Goal: Transaction & Acquisition: Register for event/course

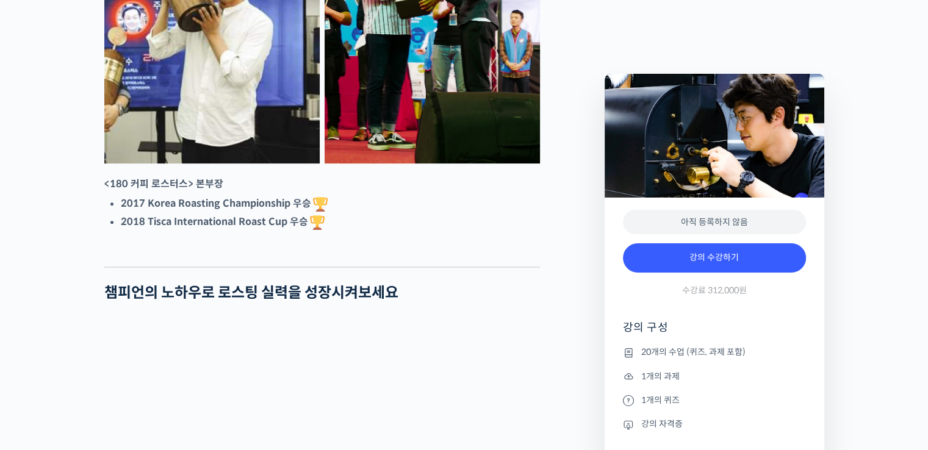
scroll to position [610, 0]
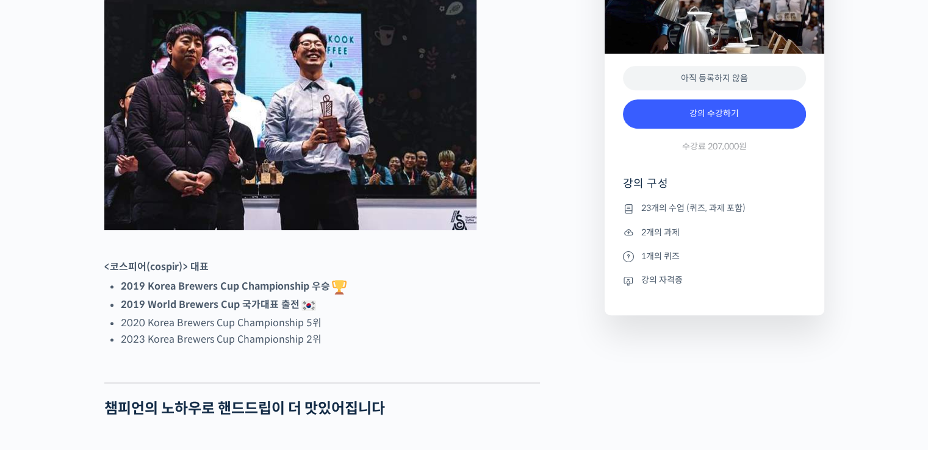
scroll to position [610, 0]
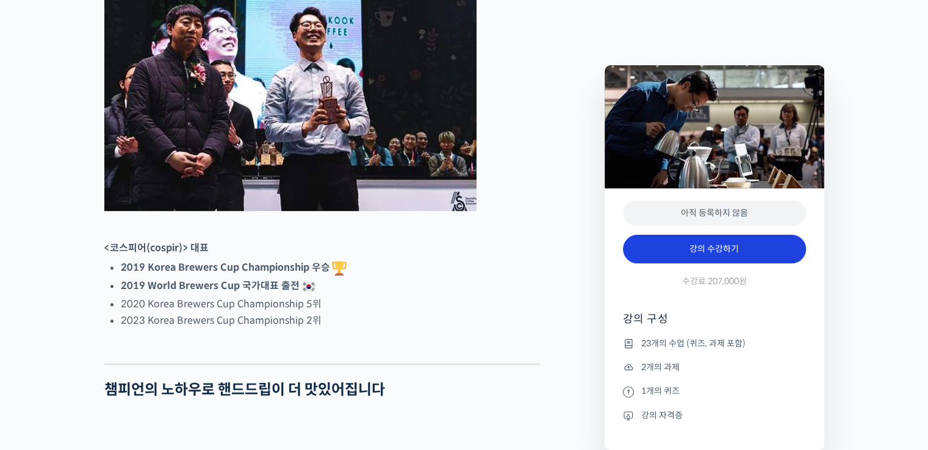
click at [705, 247] on link "강의 수강하기" at bounding box center [714, 249] width 183 height 29
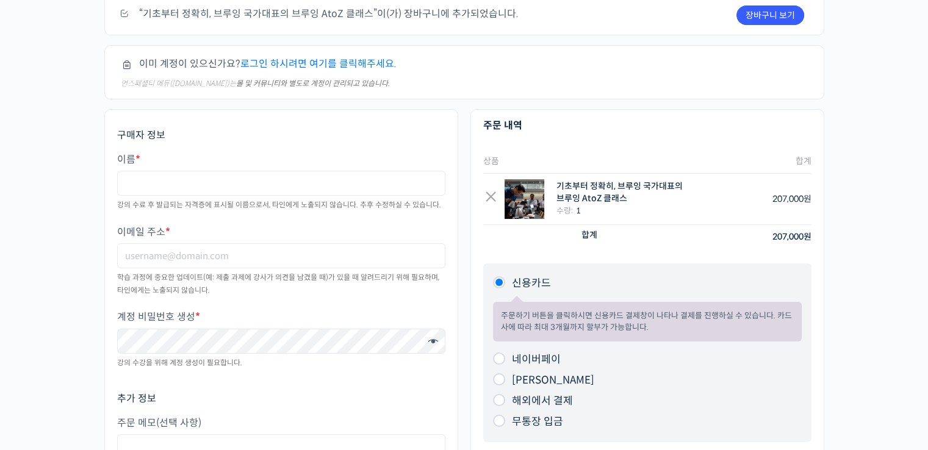
scroll to position [183, 0]
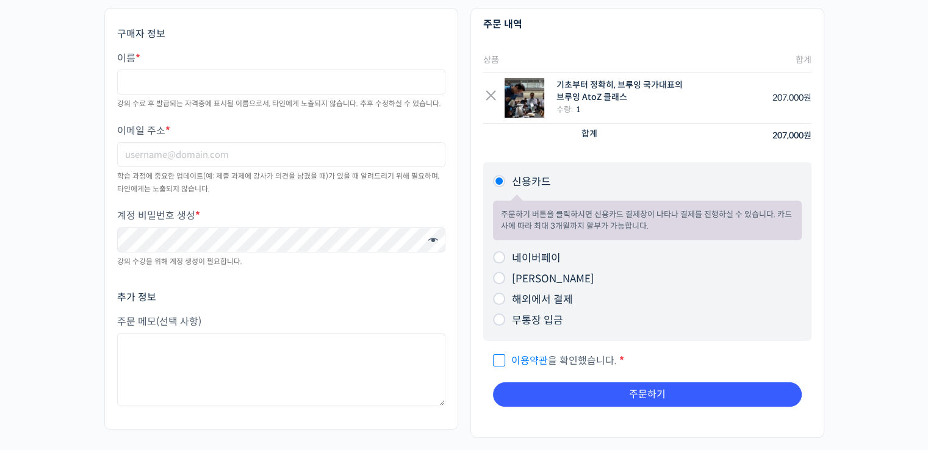
click at [500, 259] on input "네이버페이" at bounding box center [499, 257] width 12 height 12
radio input "true"
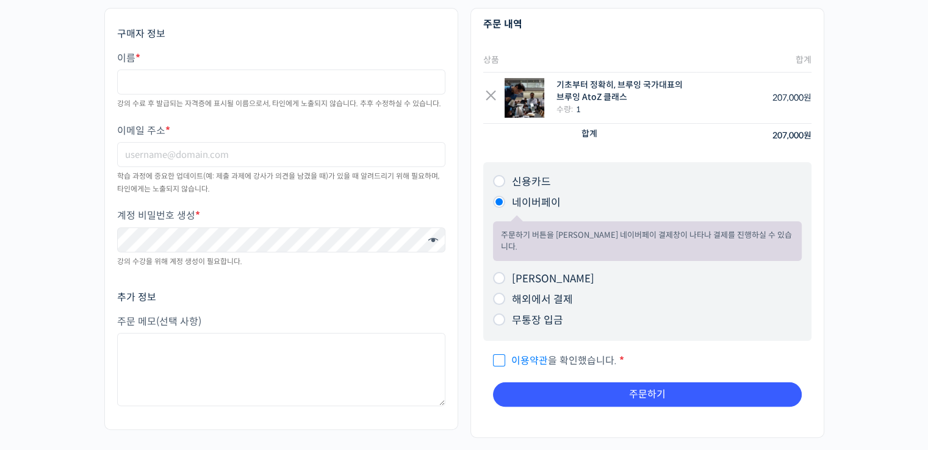
drag, startPoint x: 495, startPoint y: 342, endPoint x: 524, endPoint y: 352, distance: 30.9
click at [495, 351] on input "이용약관 을 확인했습니다. *" at bounding box center [497, 355] width 8 height 8
checkbox input "true"
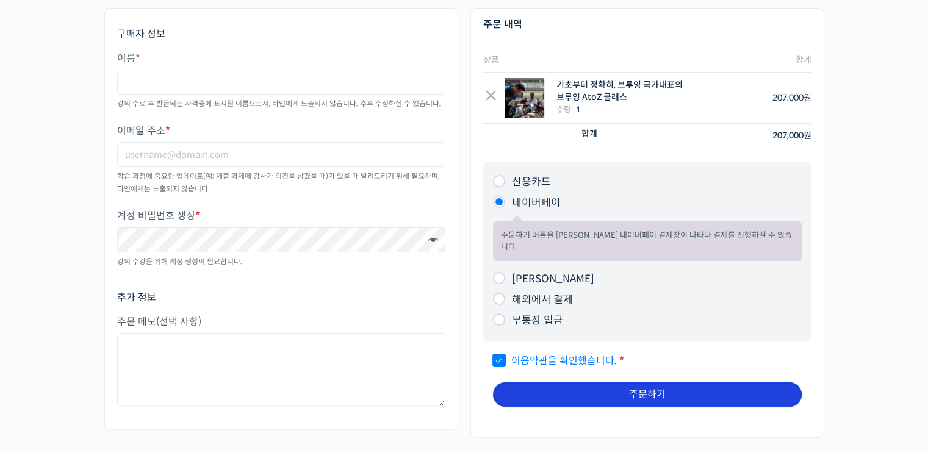
click at [593, 386] on button "주문하기" at bounding box center [647, 395] width 309 height 24
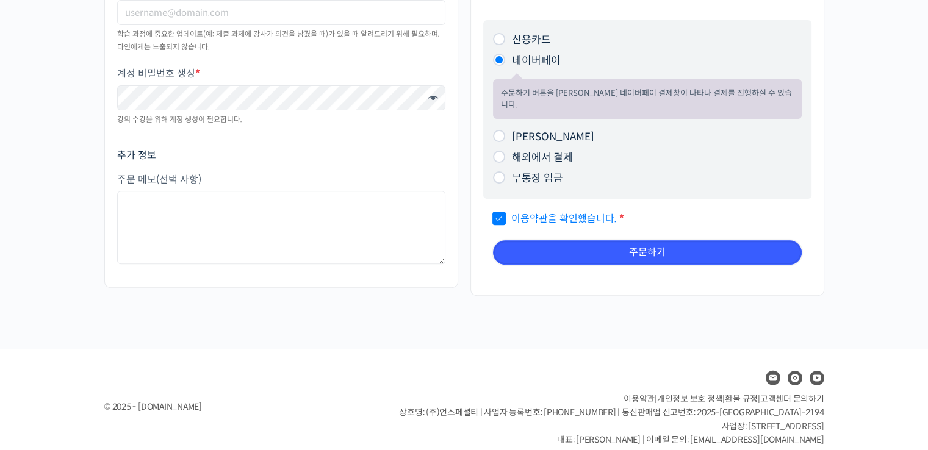
scroll to position [410, 0]
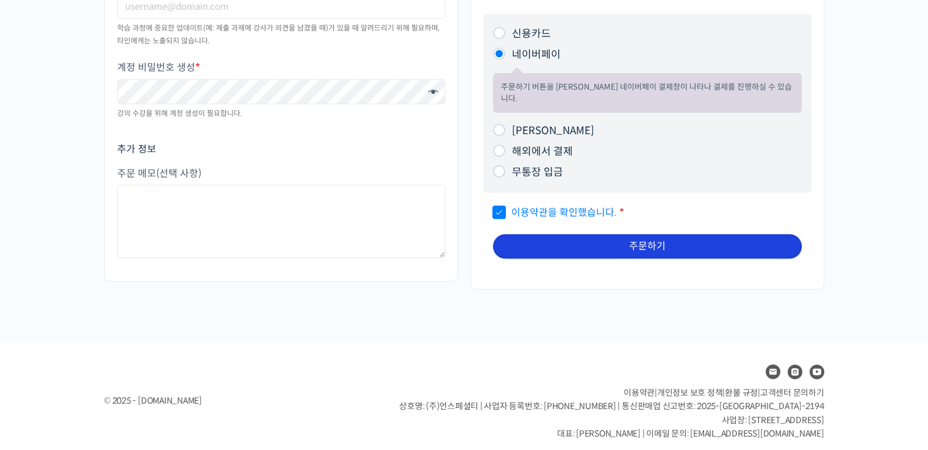
click at [604, 235] on button "주문하기" at bounding box center [647, 246] width 309 height 24
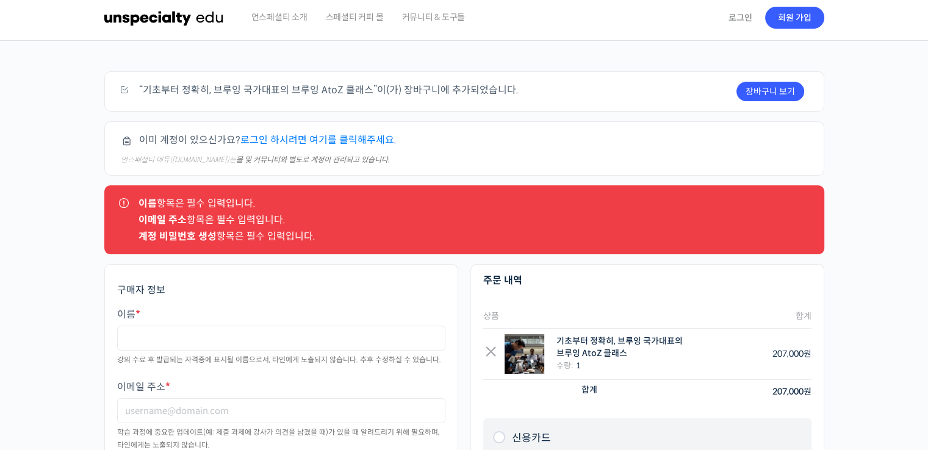
scroll to position [0, 0]
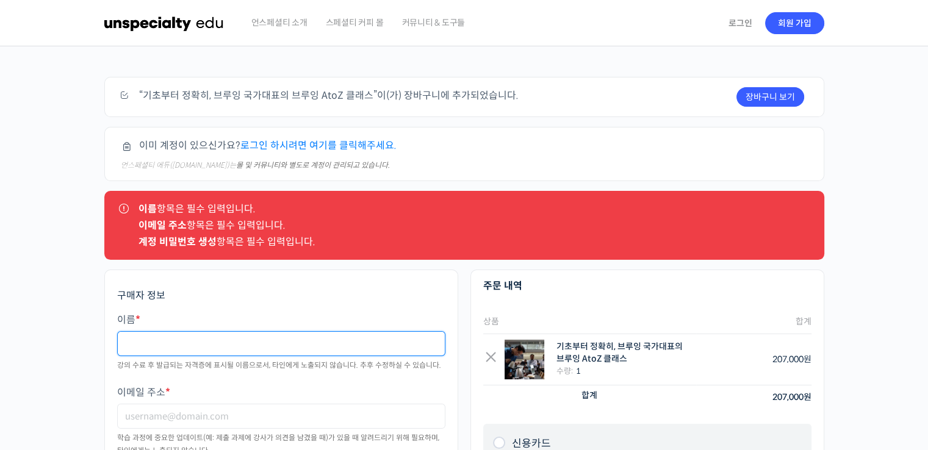
click at [276, 342] on input "이름 *" at bounding box center [281, 343] width 328 height 25
click at [160, 343] on input "이름 *" at bounding box center [281, 343] width 328 height 25
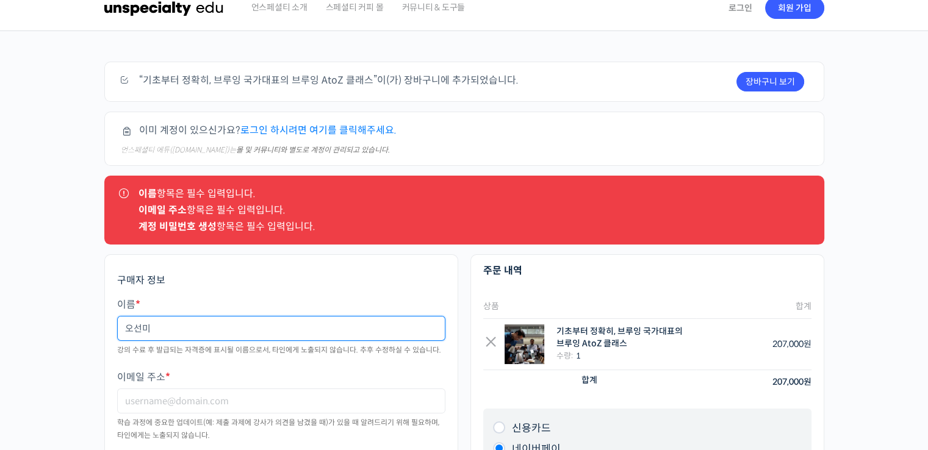
scroll to position [61, 0]
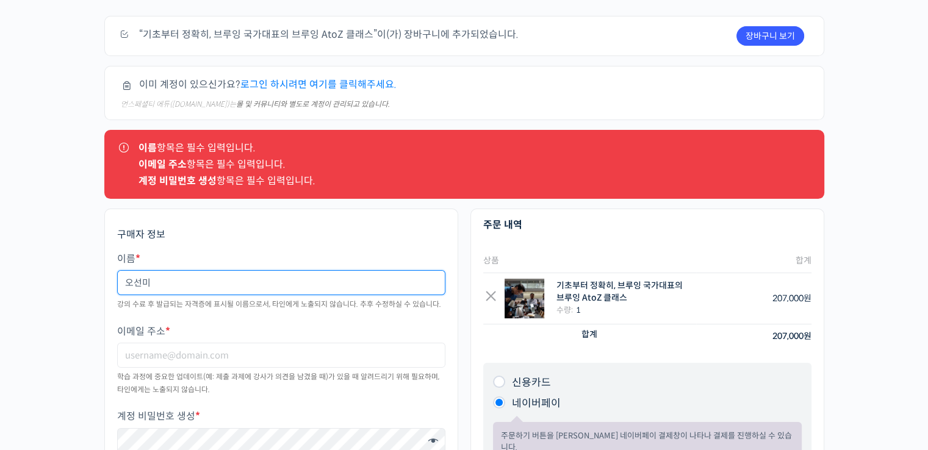
type input "오선미"
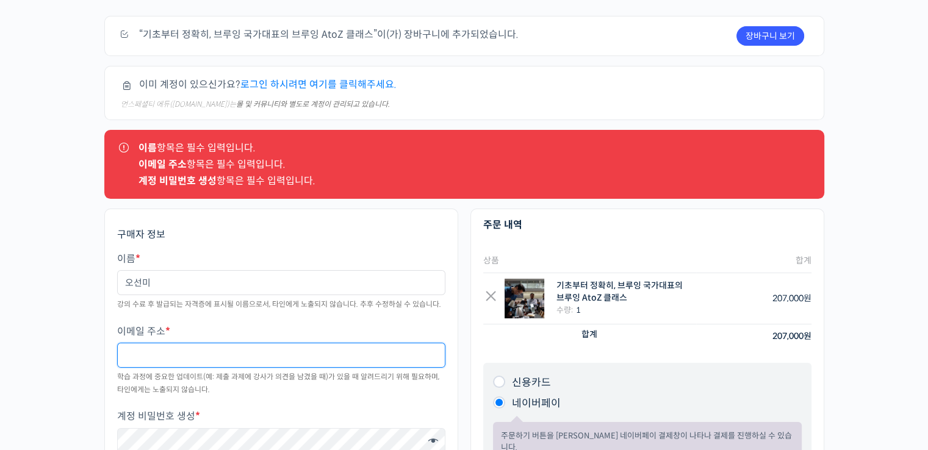
click at [146, 355] on input "이메일 주소 *" at bounding box center [281, 355] width 328 height 25
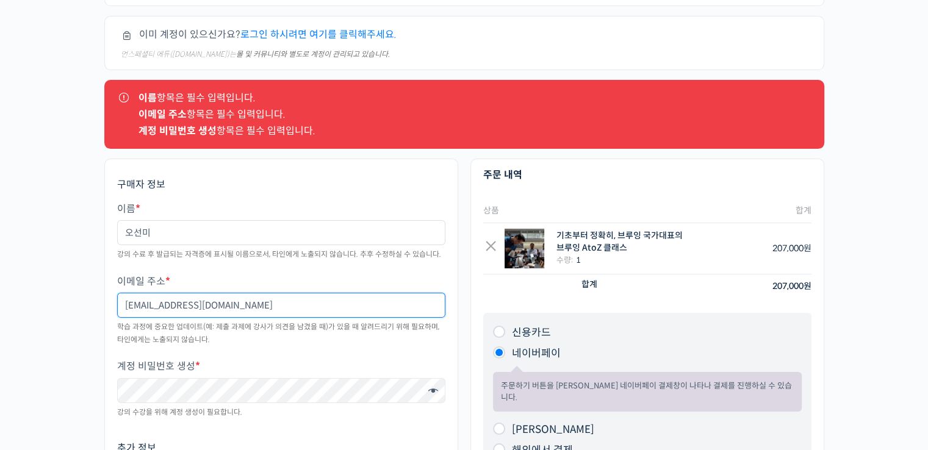
scroll to position [183, 0]
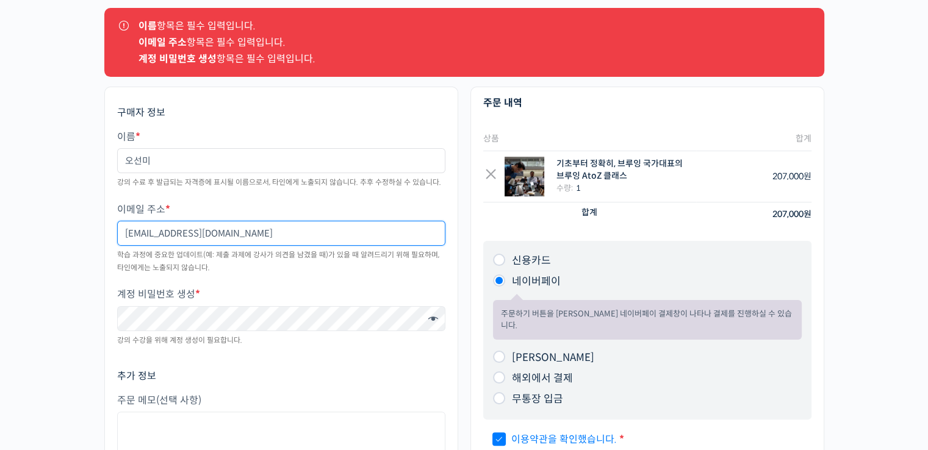
type input "9055314@naver.com"
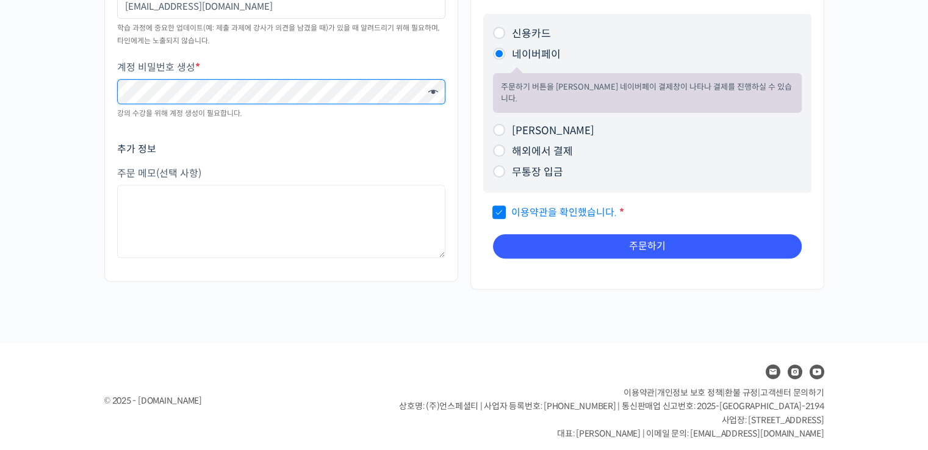
scroll to position [227, 0]
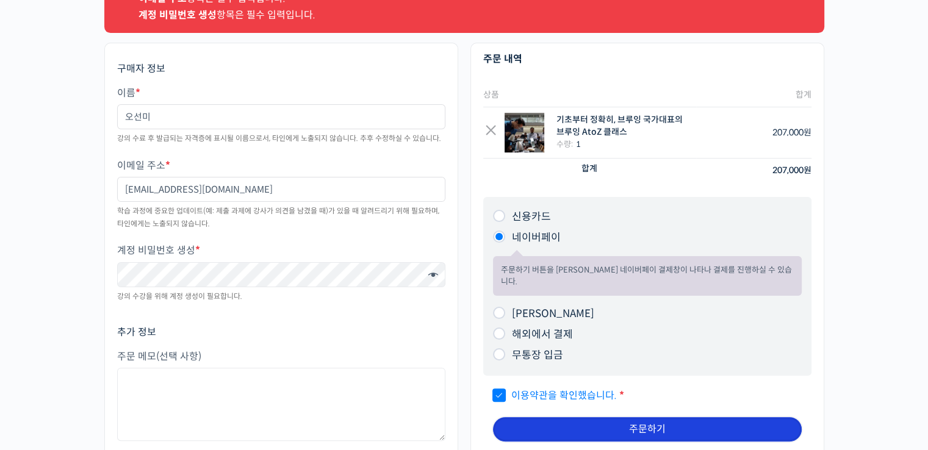
click at [600, 419] on button "주문하기" at bounding box center [647, 429] width 309 height 24
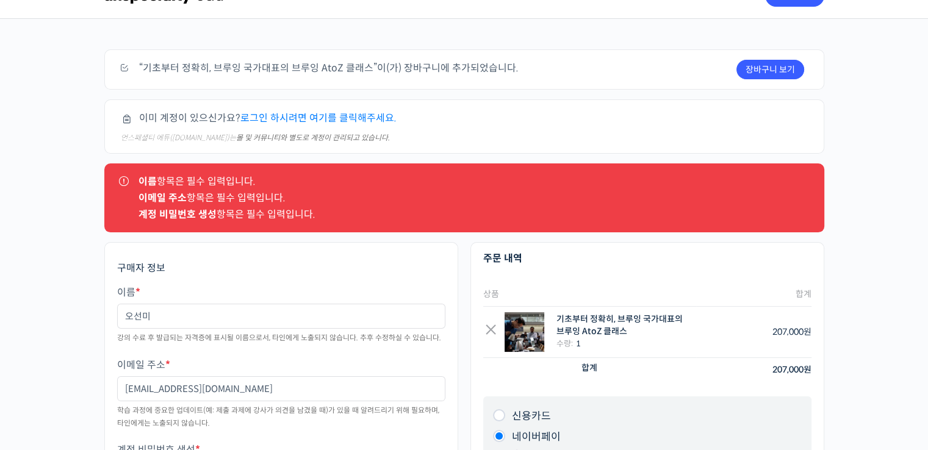
scroll to position [0, 0]
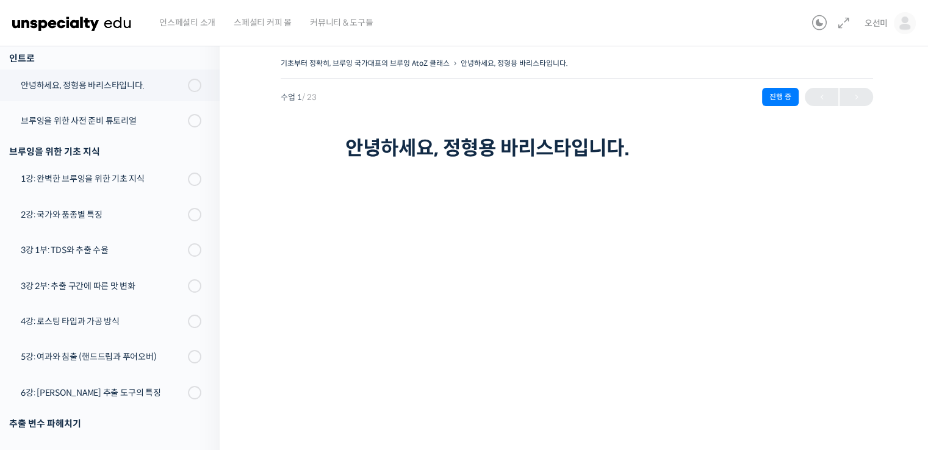
drag, startPoint x: 848, startPoint y: 364, endPoint x: 813, endPoint y: 396, distance: 47.5
click at [848, 364] on div "기초부터 정확히, 브루잉 국가대표의 브루잉 AtoZ 클래스 안녕하세요, 정형용 바리스타입니다. 진행 중 수업 1 / 23 진행 중 안녕하세요,…" at bounding box center [577, 409] width 592 height 708
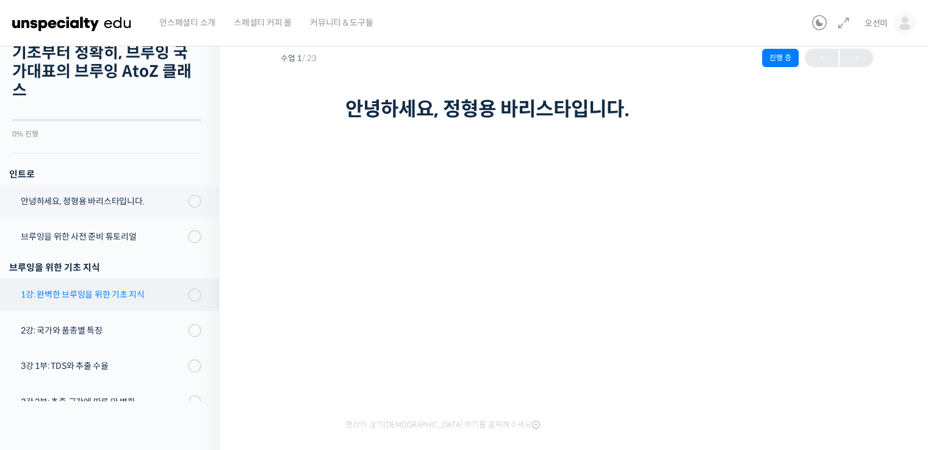
scroll to position [61, 0]
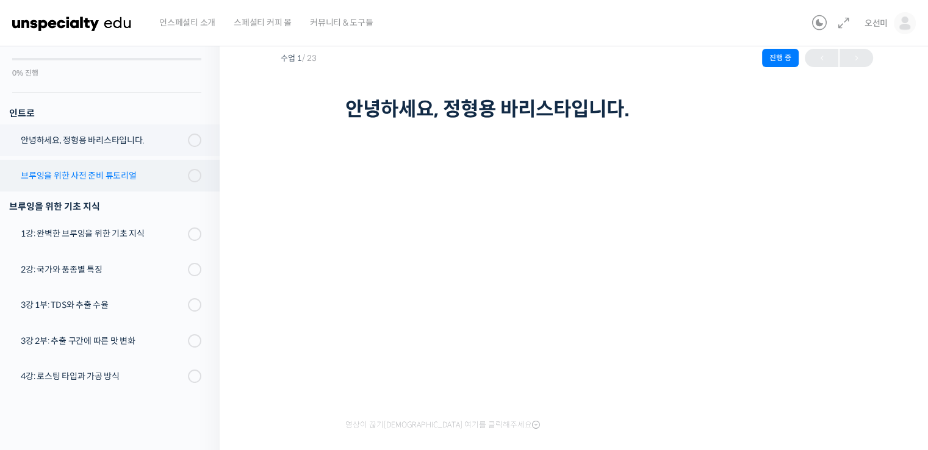
click at [76, 170] on div "브루잉을 위한 사전 준비 튜토리얼" at bounding box center [103, 175] width 164 height 13
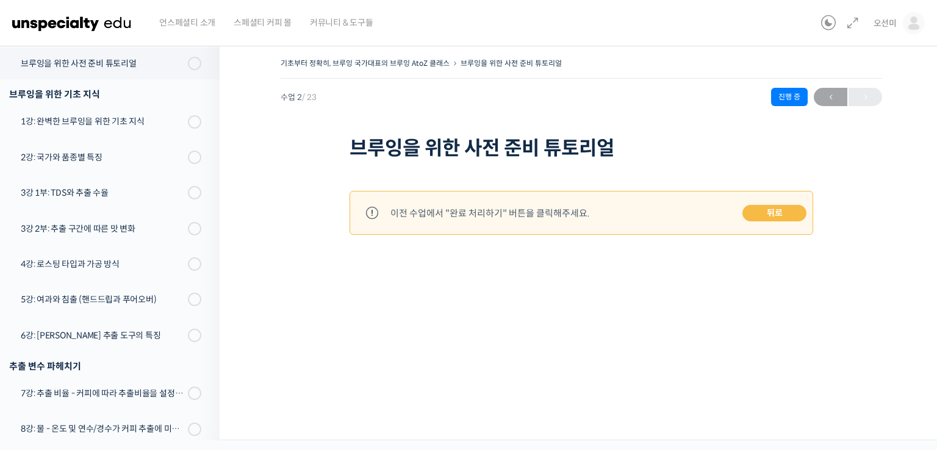
click at [776, 207] on link "뒤로" at bounding box center [775, 213] width 64 height 17
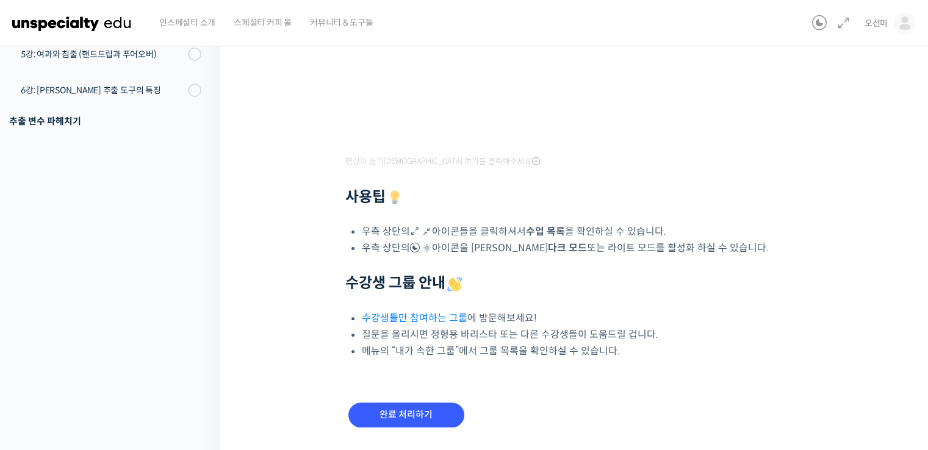
scroll to position [338, 0]
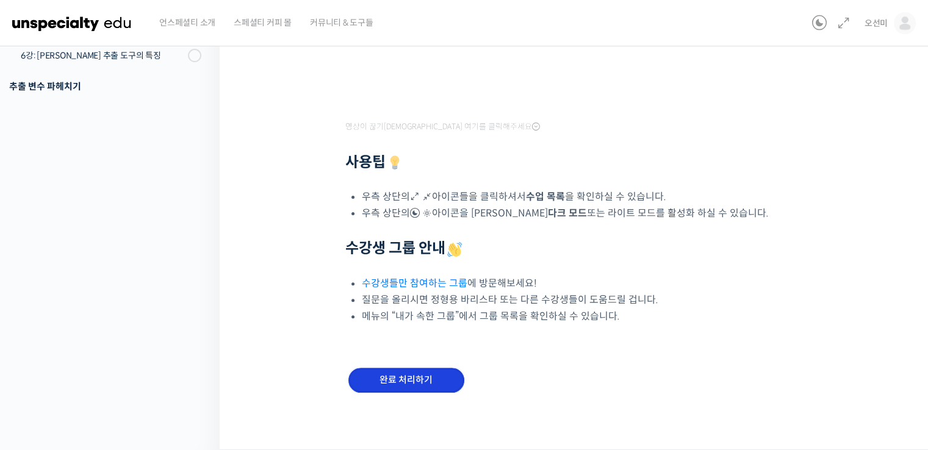
click at [419, 379] on input "완료 처리하기" at bounding box center [406, 380] width 116 height 25
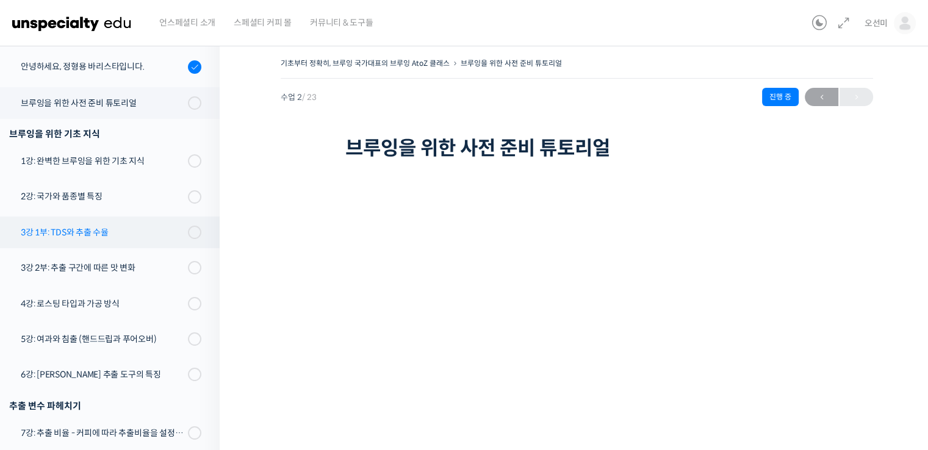
scroll to position [92, 0]
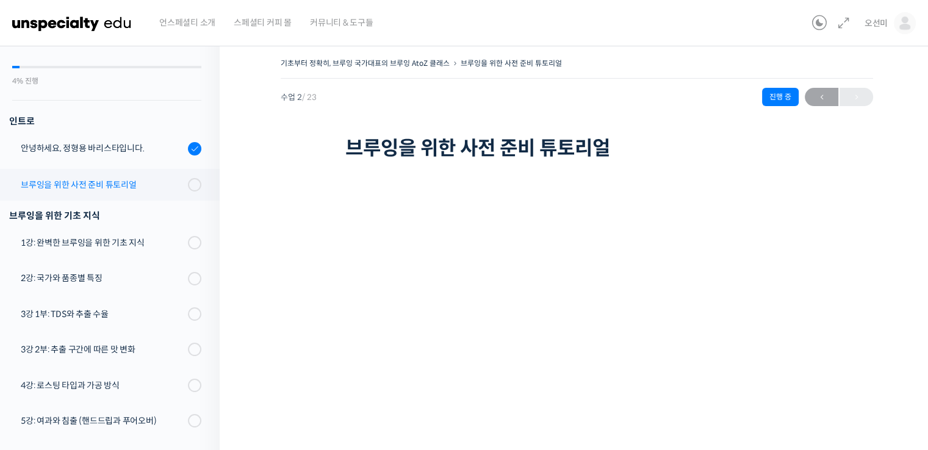
click at [120, 186] on div "브루잉을 위한 사전 준비 튜토리얼" at bounding box center [103, 184] width 164 height 13
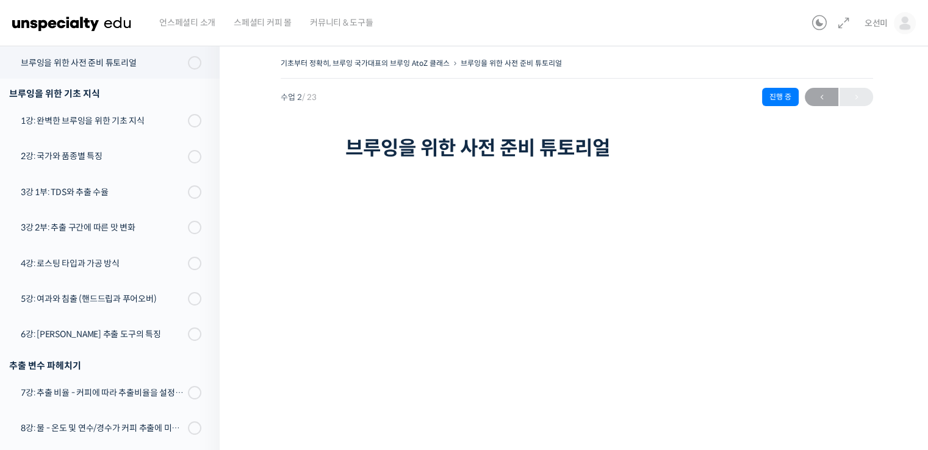
scroll to position [173, 0]
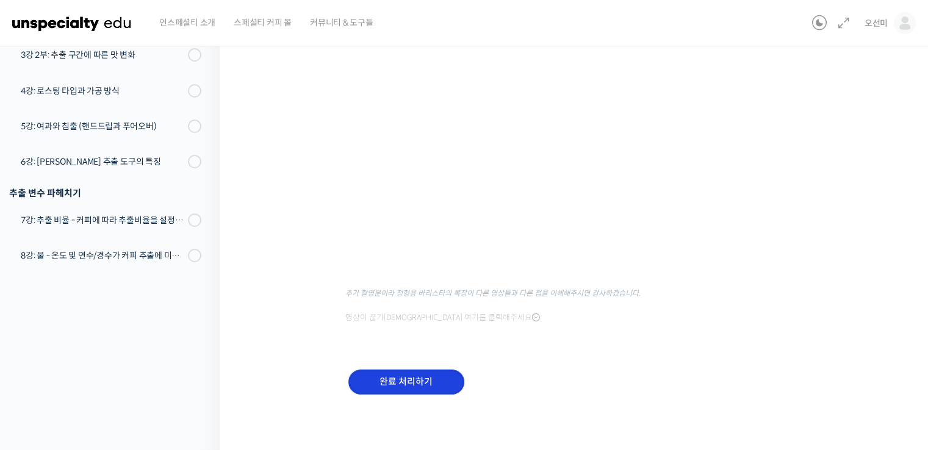
click at [413, 376] on input "완료 처리하기" at bounding box center [406, 382] width 116 height 25
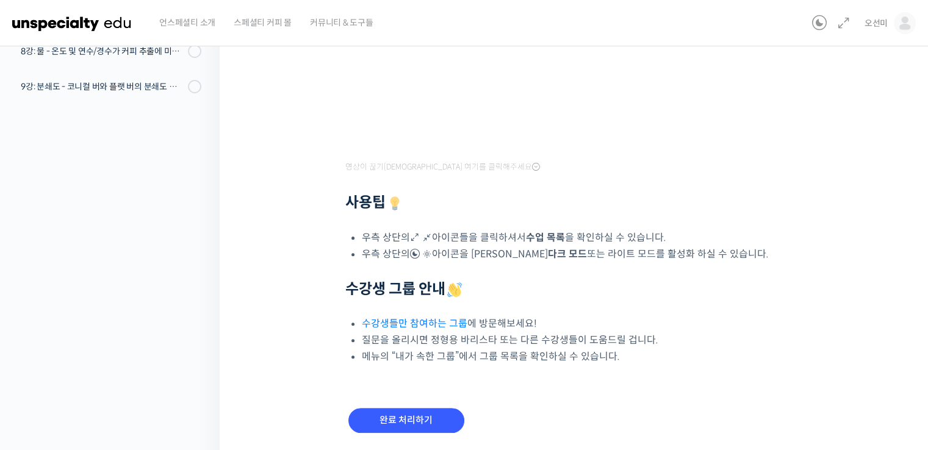
scroll to position [383, 0]
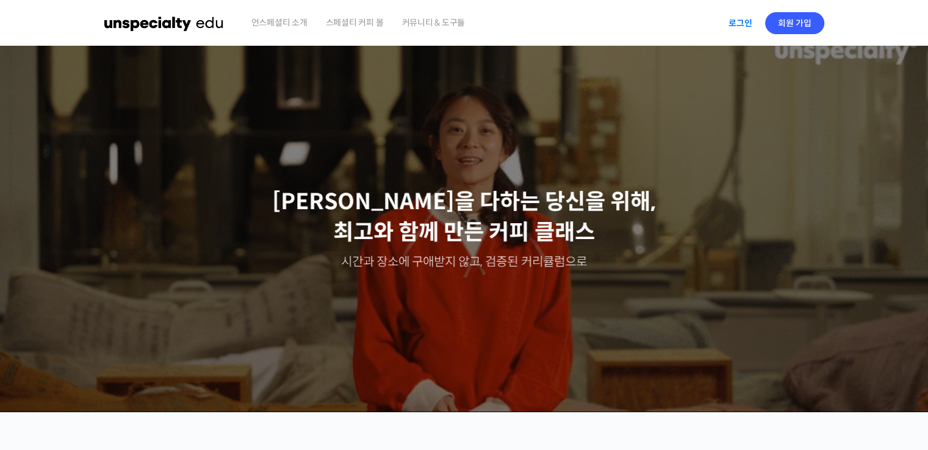
click at [742, 25] on link "로그인" at bounding box center [740, 23] width 38 height 28
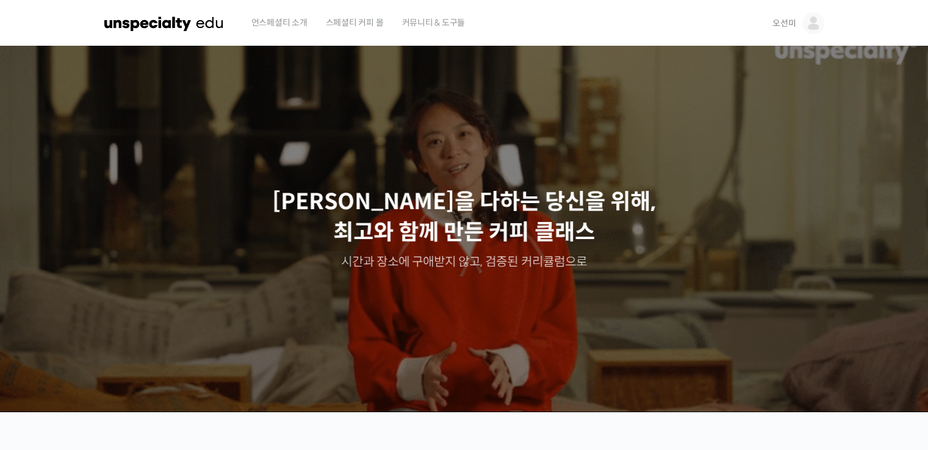
click at [815, 22] on img at bounding box center [813, 23] width 22 height 22
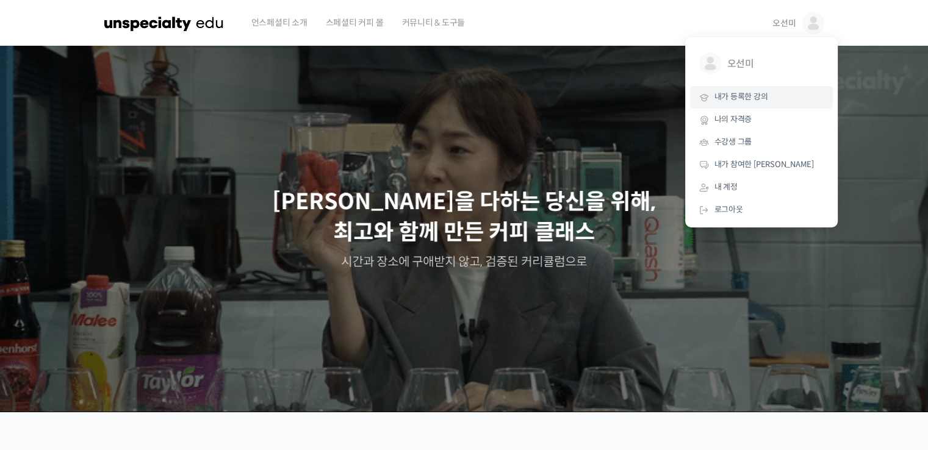
click at [759, 95] on span "내가 등록한 강의" at bounding box center [741, 97] width 54 height 10
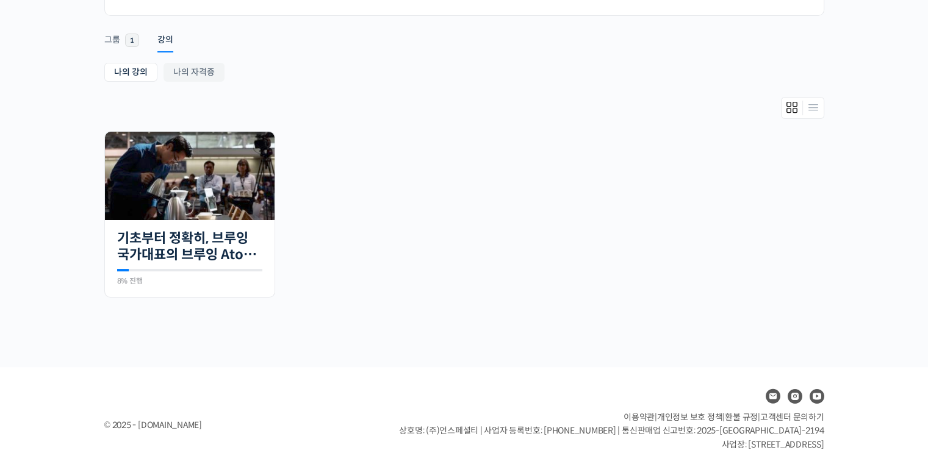
scroll to position [183, 0]
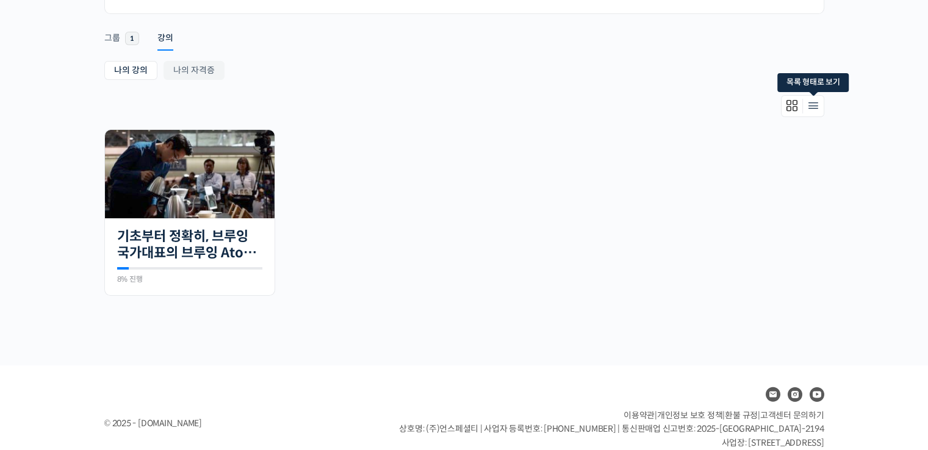
click at [818, 107] on icon "Members directory secondary navigation" at bounding box center [813, 106] width 15 height 15
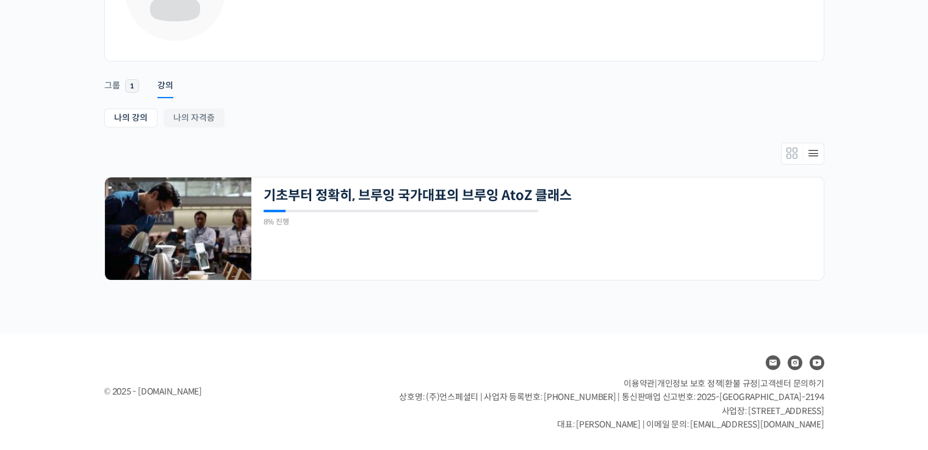
scroll to position [134, 0]
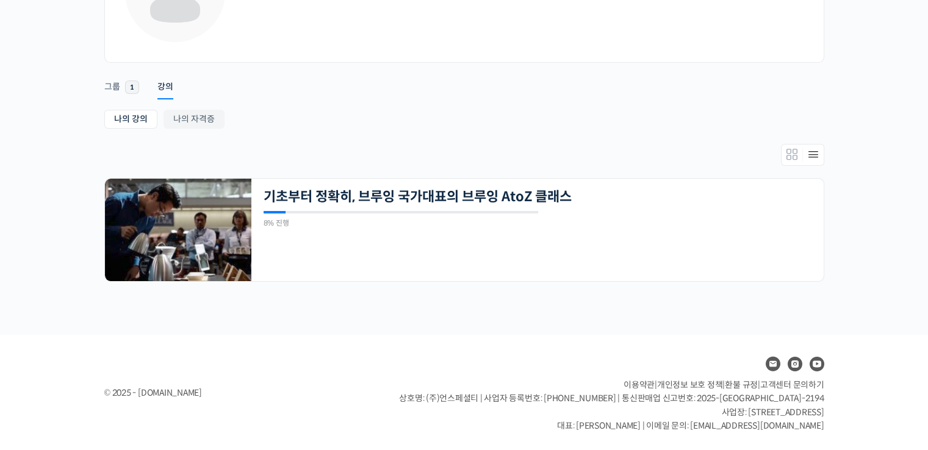
drag, startPoint x: 222, startPoint y: 225, endPoint x: 232, endPoint y: 319, distance: 94.5
click at [232, 318] on div "오선미 가입: 10월 2025 • 최신 활동: 방금 Remove Connection Are you sure you want to remove …" at bounding box center [464, 123] width 732 height 423
drag, startPoint x: 725, startPoint y: 423, endPoint x: 830, endPoint y: 433, distance: 106.0
click at [825, 429] on div "© 2025 - edu.unspecialty.com 이용약관 | 개인정보 보호 정책 | 환불 규정 | 고객센터 문의하기 상호명: (주)언스페셜…" at bounding box center [464, 393] width 732 height 80
click at [860, 417] on footer "© 2025 - edu.unspecialty.com 이용약관 | 개인정보 보호 정책 | 환불 규정 | 고객센터 문의하기 상호명: (주)언스페셜…" at bounding box center [464, 393] width 928 height 117
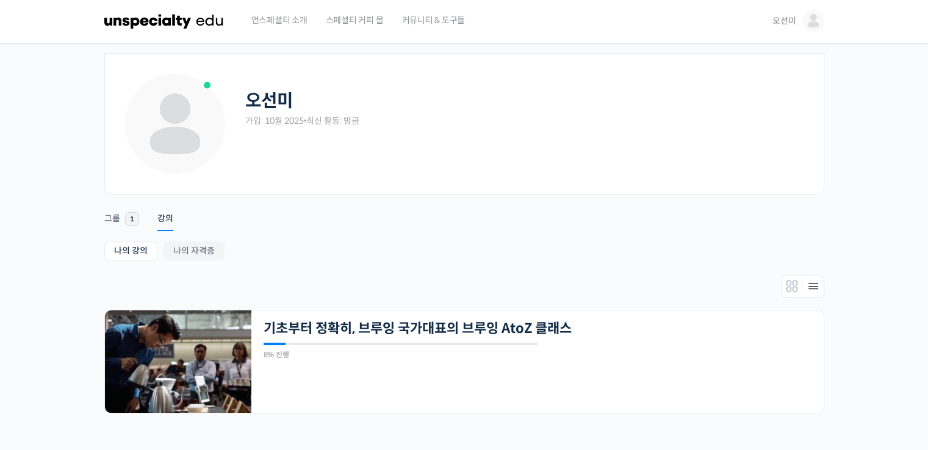
scroll to position [0, 0]
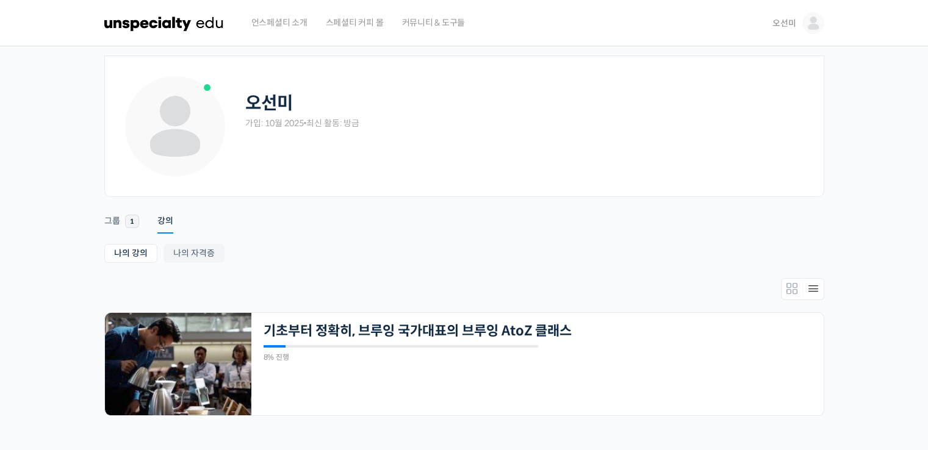
click at [283, 24] on span "언스페셜티 소개" at bounding box center [279, 22] width 56 height 46
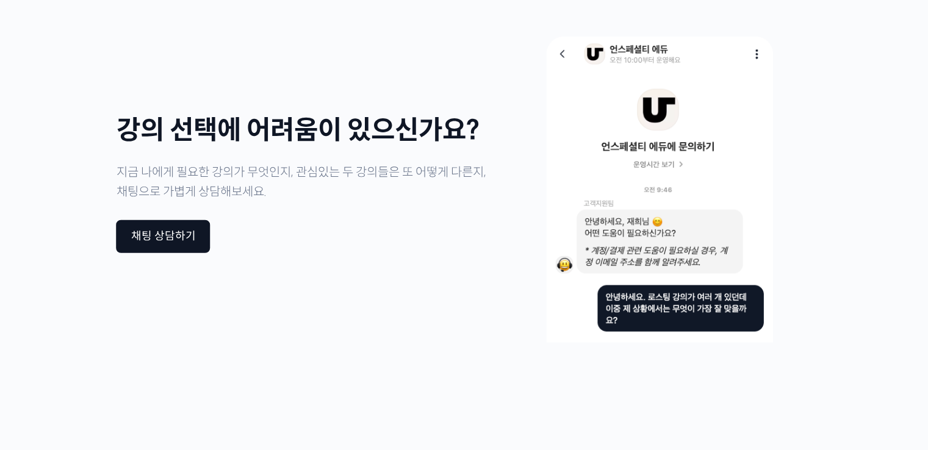
scroll to position [3173, 0]
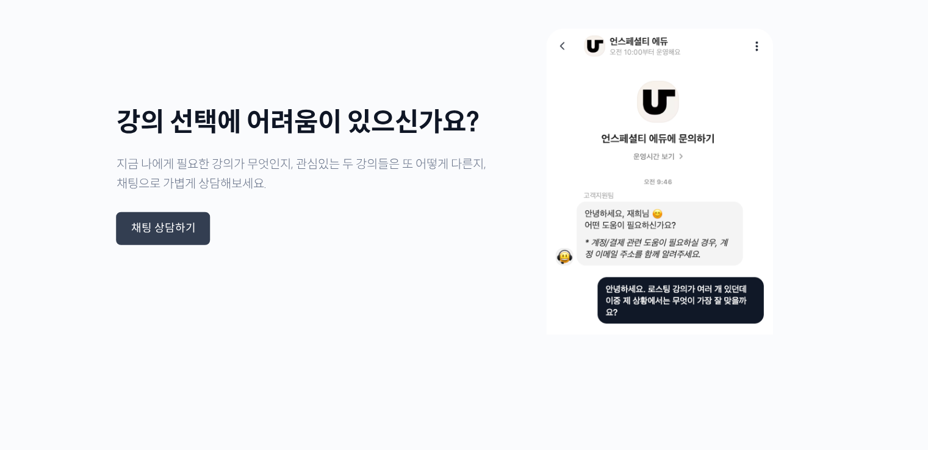
click at [165, 222] on div "채팅 상담하기" at bounding box center [163, 228] width 65 height 13
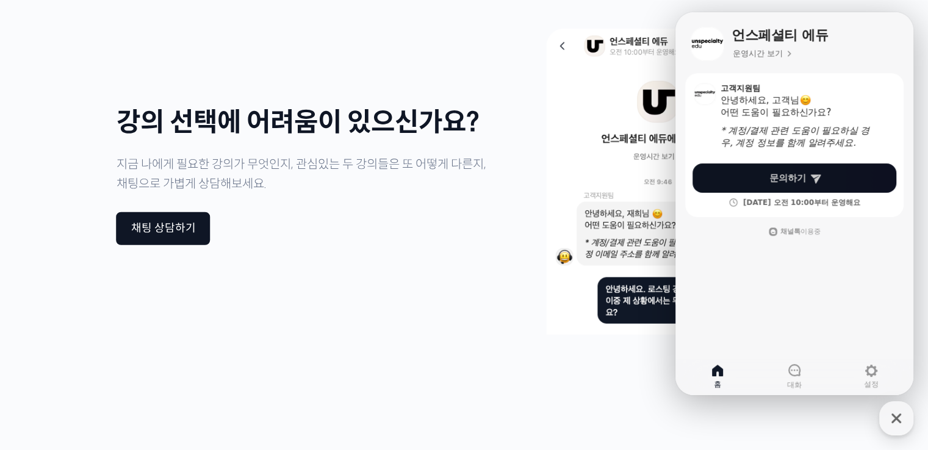
click at [791, 181] on span "문의하기" at bounding box center [787, 178] width 37 height 12
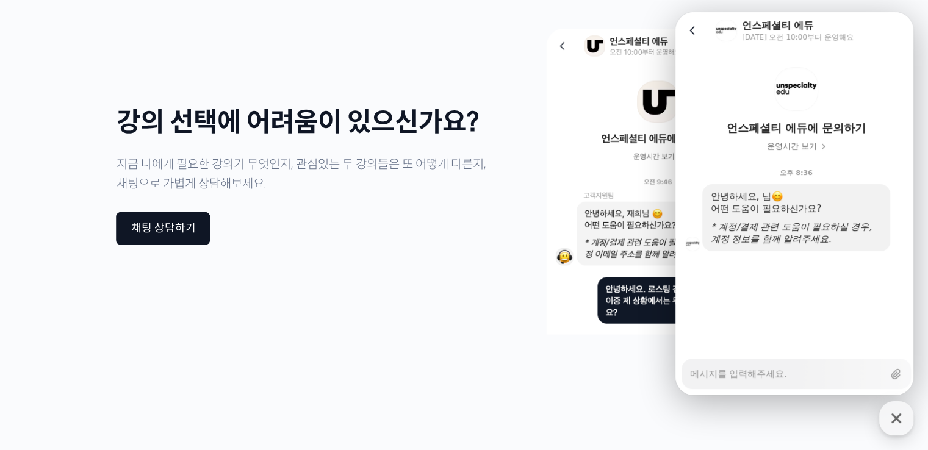
click at [733, 378] on textarea "Messenger Input Textarea" at bounding box center [786, 369] width 193 height 21
type textarea "x"
type textarea "w"
type textarea "x"
type textarea "wh"
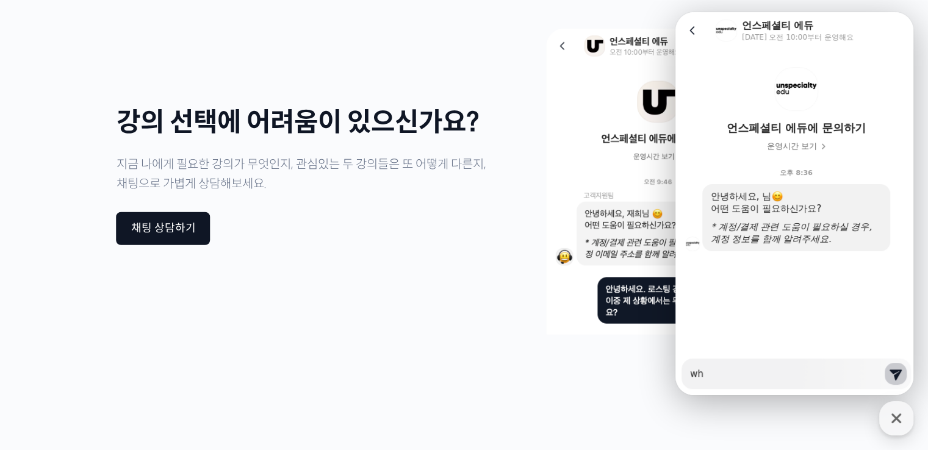
type textarea "x"
type textarea "wha"
type textarea "x"
type textarea "wh"
type textarea "x"
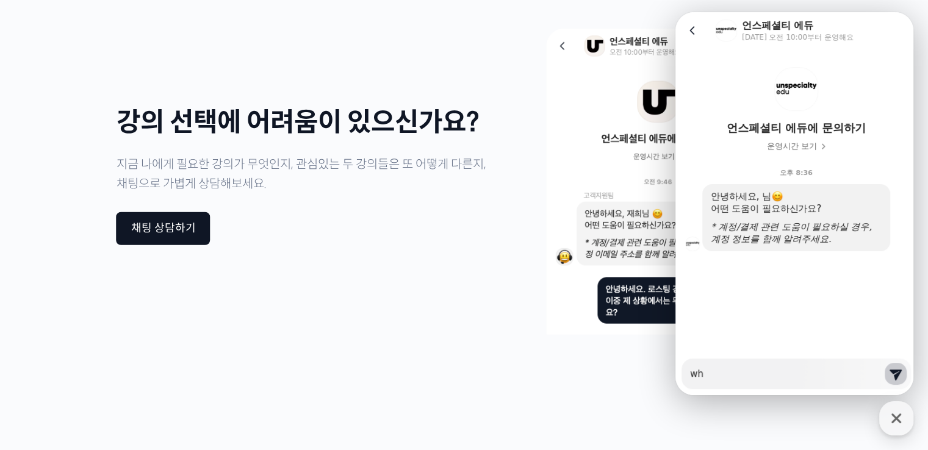
type textarea "w"
type textarea "x"
type textarea "ㅈ"
type textarea "x"
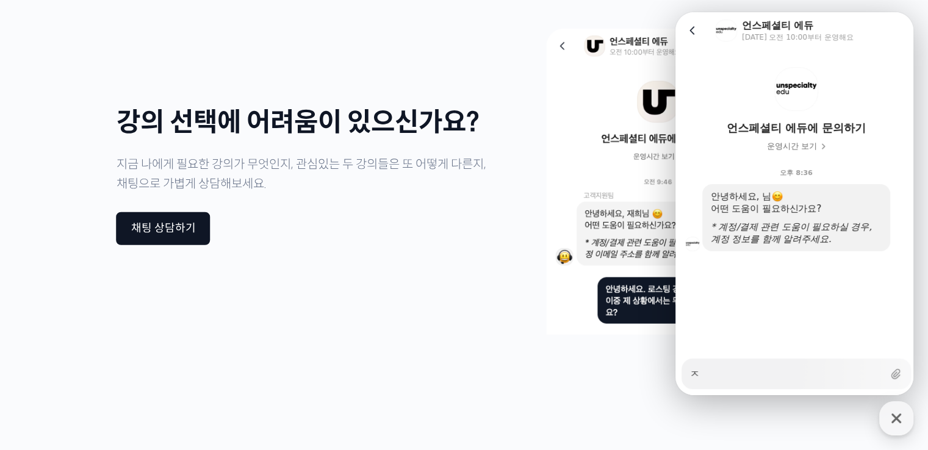
type textarea "조"
type textarea "x"
type textarea "좀"
type textarea "x"
type textarea "좀ㅈ"
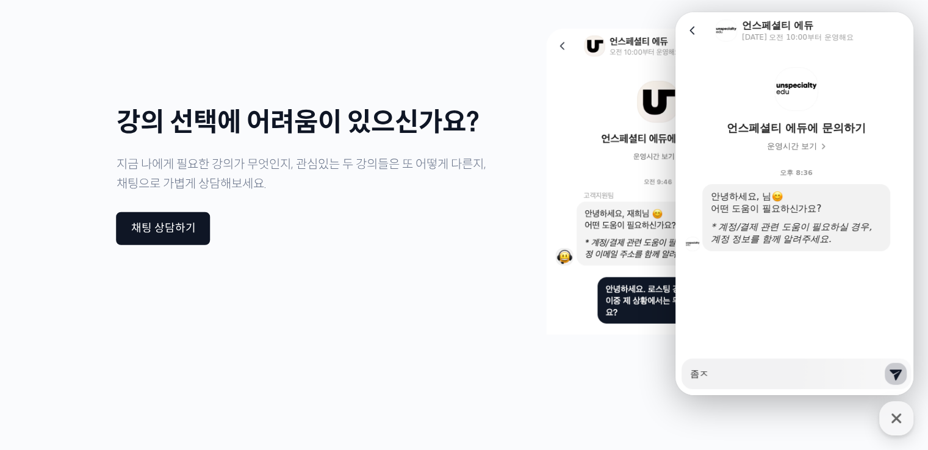
type textarea "x"
type textarea "좀저"
type textarea "x"
type textarea "좀전"
type textarea "x"
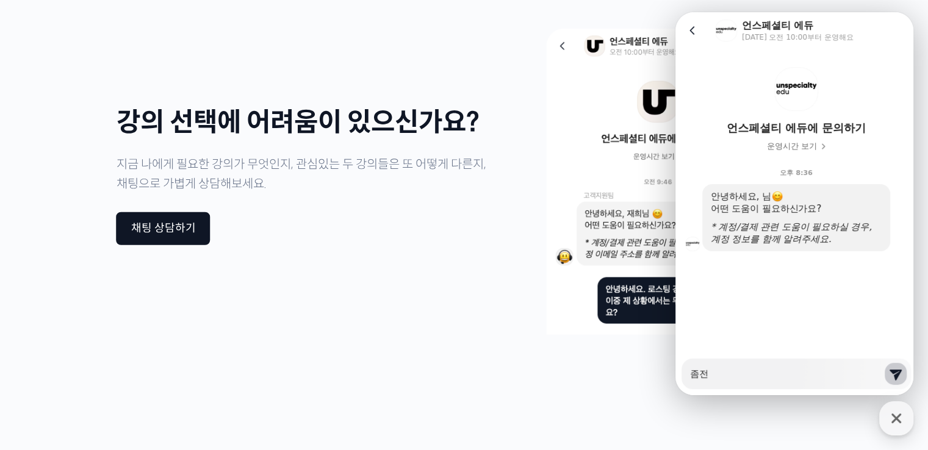
type textarea "좀전"
type textarea "x"
type textarea "좀전 ㅂ"
type textarea "x"
type textarea "좀전 브"
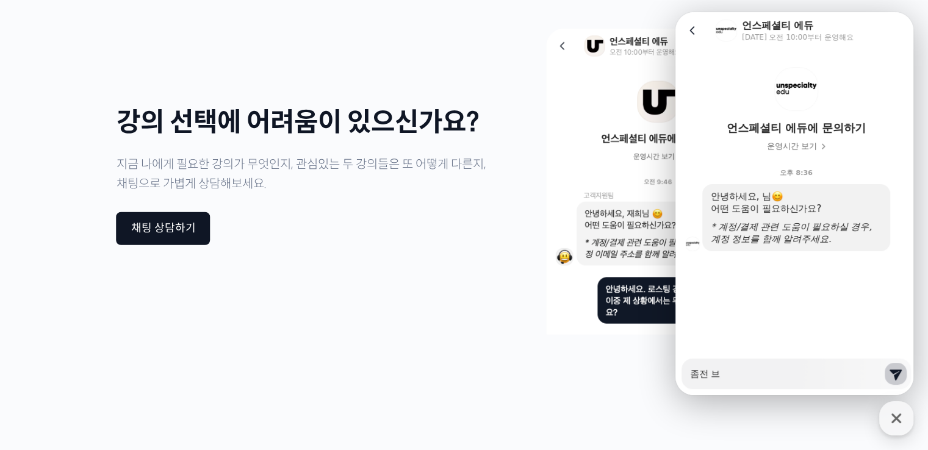
type textarea "x"
type textarea "좀전 블"
type textarea "x"
type textarea "좀전 브루"
type textarea "x"
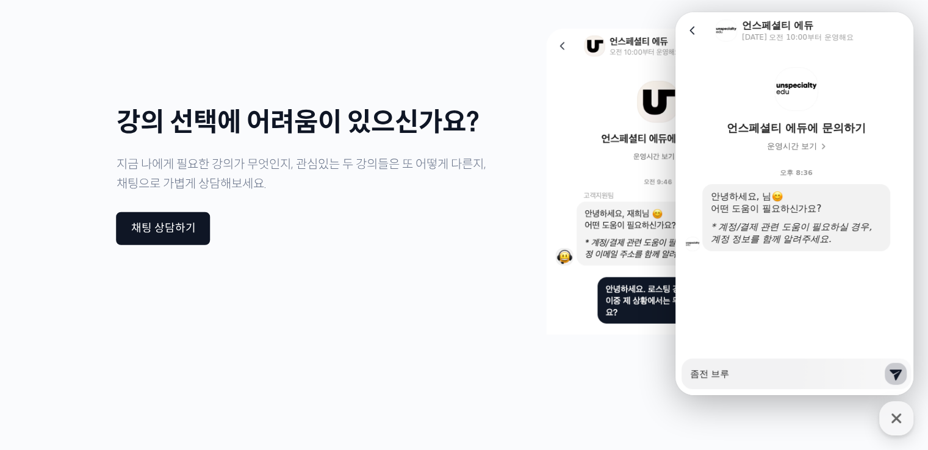
type textarea "좀전 [PERSON_NAME]"
type textarea "x"
type textarea "좀전 브루이"
type textarea "x"
type textarea "좀전 브루잉"
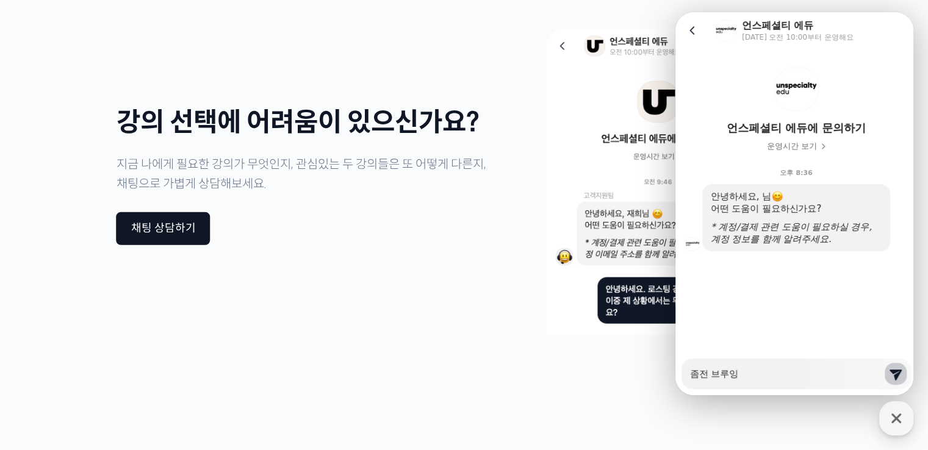
type textarea "x"
type textarea "좀전 브루잉ㄱ"
type textarea "x"
type textarea "좀전 브루잉가"
type textarea "x"
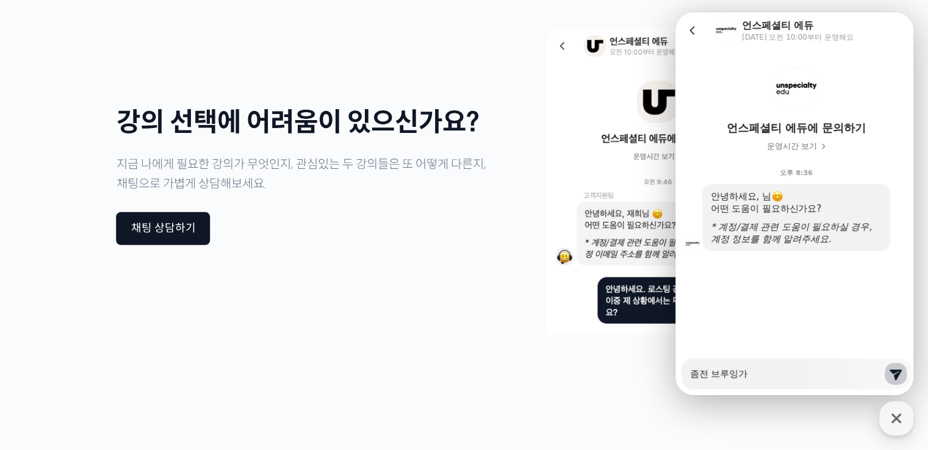
type textarea "좀전 브루잉강"
type textarea "x"
type textarea "좀전 브루잉강ㅇ"
type textarea "x"
type textarea "좀전 브루잉강의"
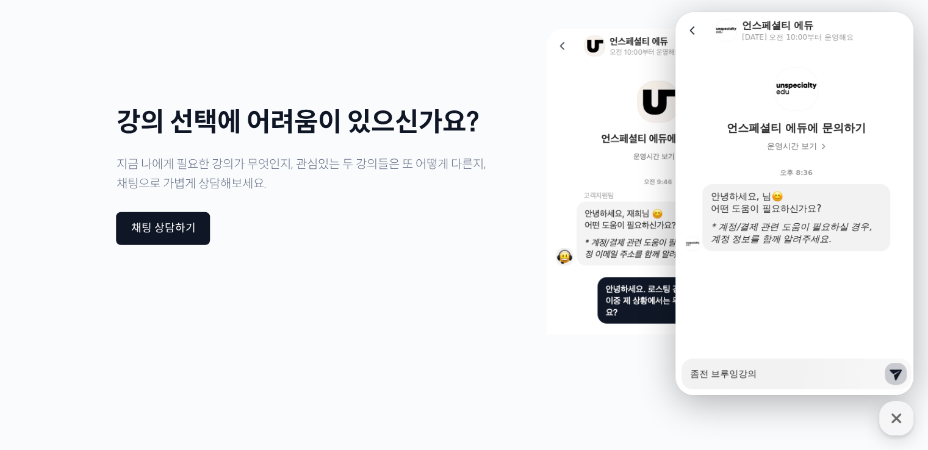
type textarea "x"
type textarea "좀전 브루잉강의"
type textarea "x"
type textarea "좀전 브루잉강의 ㅅ"
type textarea "x"
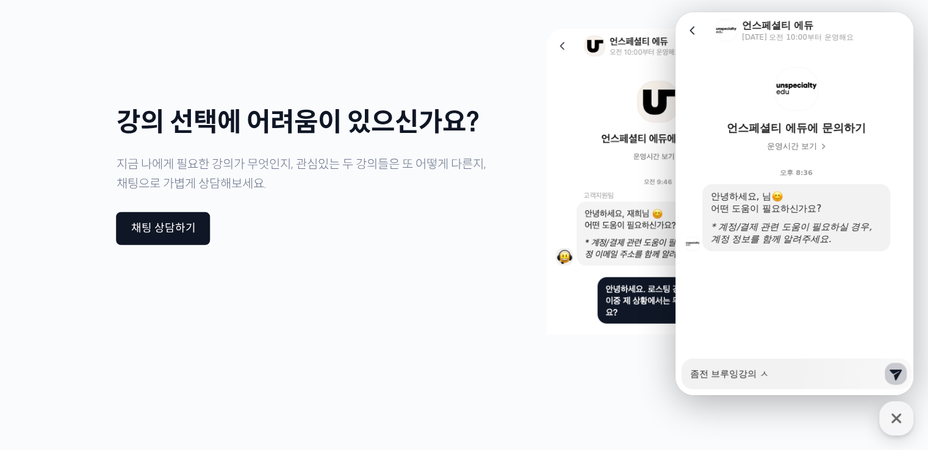
type textarea "좀전 브루잉강의 시"
type textarea "x"
type textarea "좀전 브루잉강의 신"
type textarea "x"
type textarea "좀전 브루잉강의 신ㅊ"
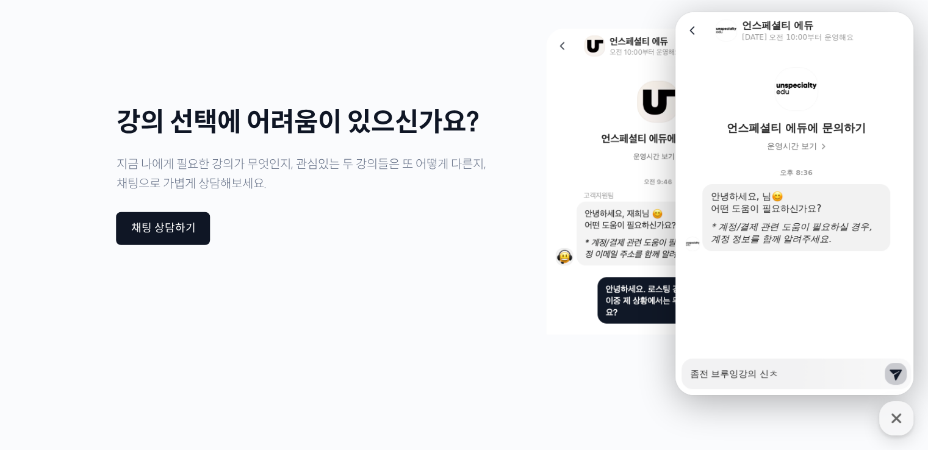
type textarea "x"
type textarea "좀전 브루잉강의 신청"
type textarea "x"
type textarea "좀전 브루잉강의 신청ㅎ"
type textarea "x"
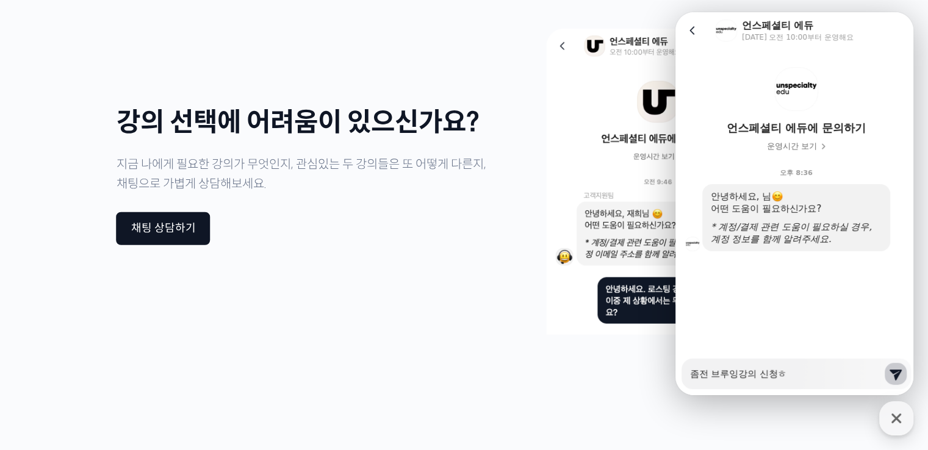
type textarea "좀전 브루잉강의 신청해"
type textarea "x"
type textarea "좀전 브루잉강의 신청했"
type textarea "x"
type textarea "좀전 브루잉강의 신청했ㄴ"
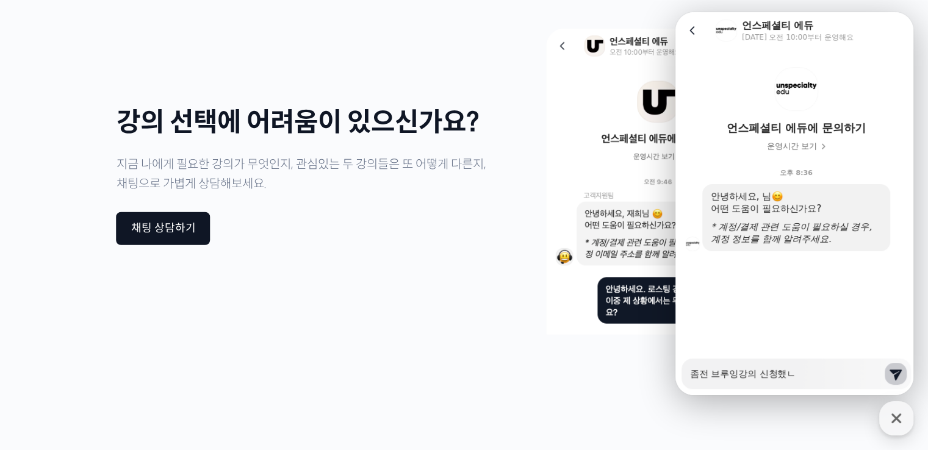
type textarea "x"
type textarea "좀전 브루잉강의 신청했느"
type textarea "x"
type textarea "좀전 브루잉강의 신청했는"
type textarea "x"
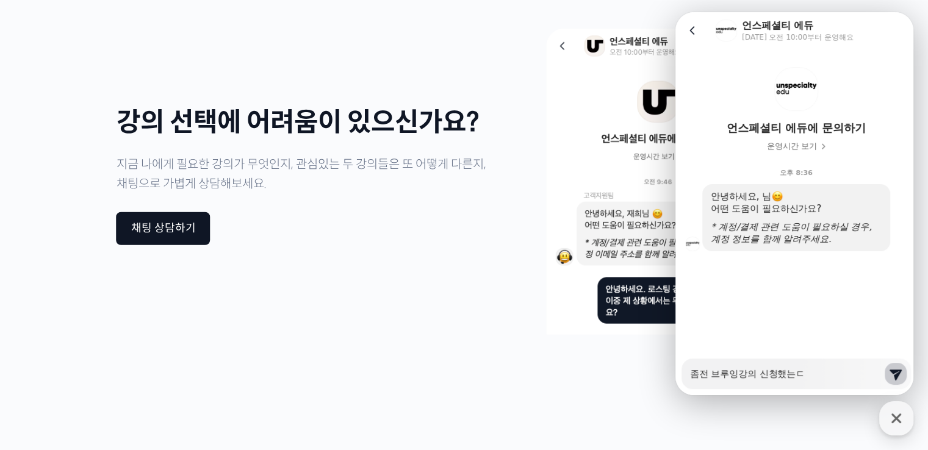
type textarea "좀전 브루잉강의 신청했는데"
type textarea "x"
type textarea "좀전 브루잉강의 신청했는데"
type textarea "x"
type textarea "좀전 브루잉강의 신청했는데 ㅊ"
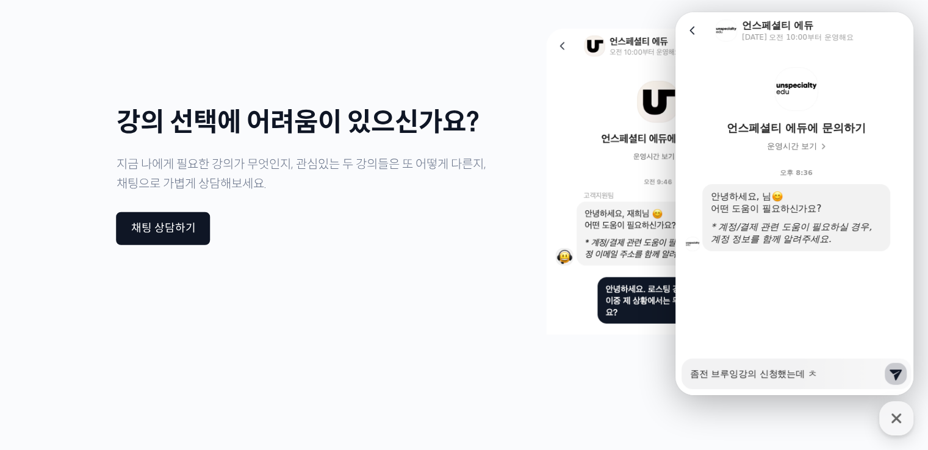
type textarea "x"
type textarea "좀전 브루잉강의 신청했는데 추"
type textarea "x"
type textarea "좀전 브루잉강의 신청했는데 취"
type textarea "x"
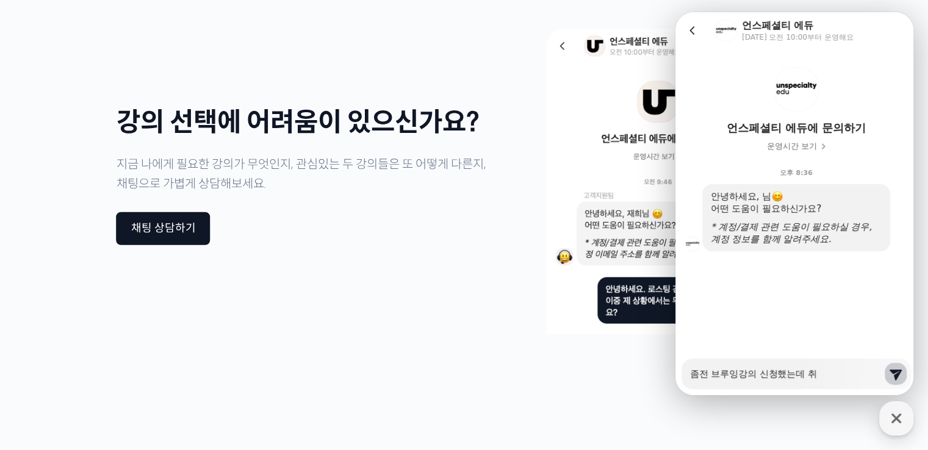
type textarea "좀전 브루잉강의 신청했는데 췻"
type textarea "x"
type textarea "좀전 브루잉강의 신청했는데 취소"
type textarea "x"
type textarea "좀전 브루잉강의 신청했는데 취속"
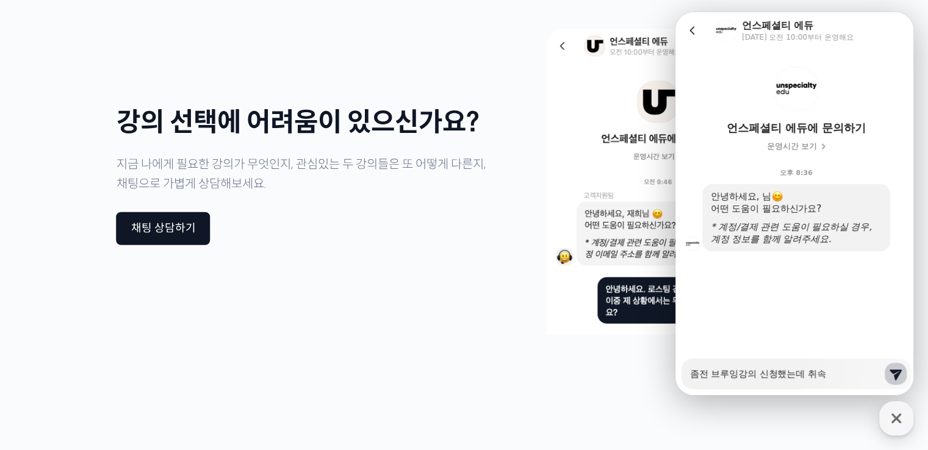
type textarea "x"
type textarea "좀전 브루잉강의 신청했는데 취소가"
type textarea "x"
type textarea "좀전 브루잉강의 신청했는데 취소가느"
type textarea "x"
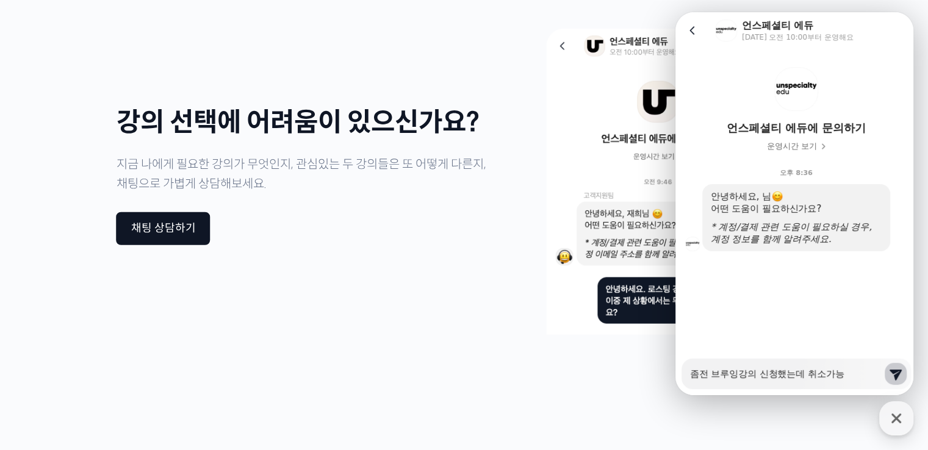
type textarea "좀전 브루잉강의 신청했는데 취소가능ㅎ"
type textarea "x"
type textarea "좀전 브루잉강의 신청했는데 취소가능하"
type textarea "x"
type textarea "좀전 브루잉강의 신청했는데 취소가능할"
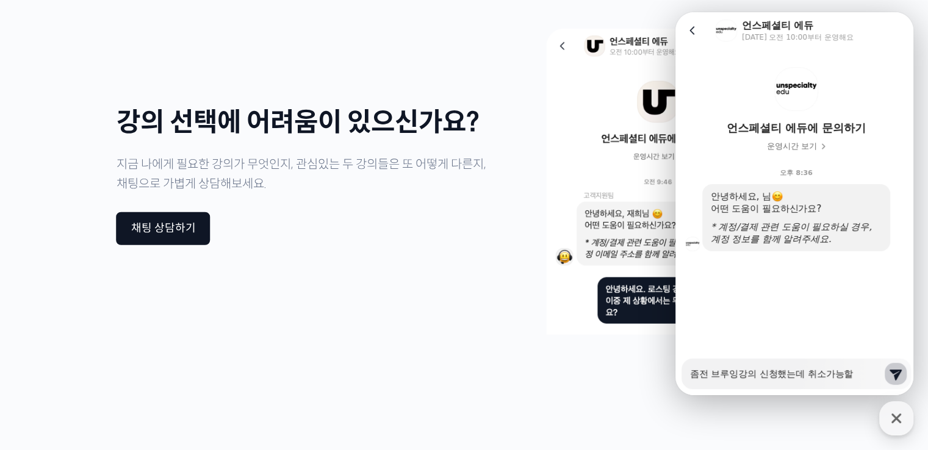
type textarea "x"
type textarea "좀전 브루잉강의 신청했는데 취소가능할ㄲ"
type textarea "x"
type textarea "좀전 브루잉강의 신청했는데 취소가능할까"
type textarea "x"
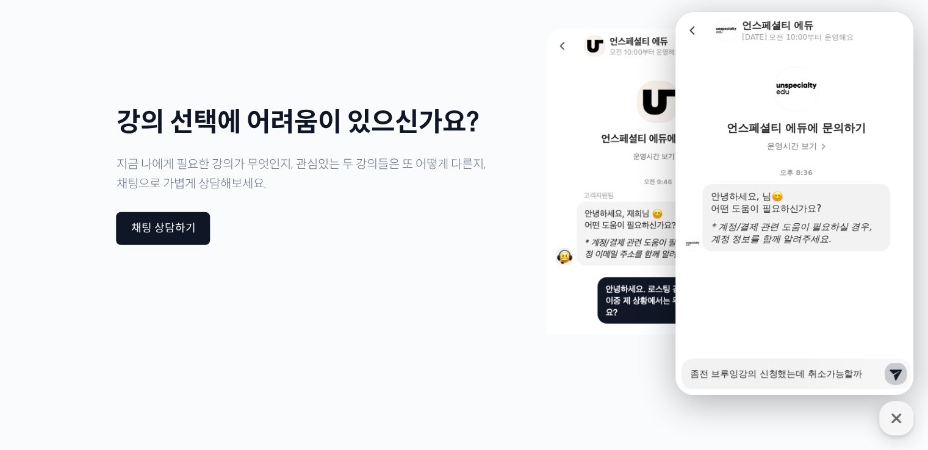
type textarea "좀전 브루잉강의 신청했는데 취소가능할깡"
type textarea "x"
type textarea "좀전 브루잉강의 신청했는데 취소가능할까요"
type textarea "x"
type textarea "좀전 브루잉강의 신청했는데 취소가능할까요?"
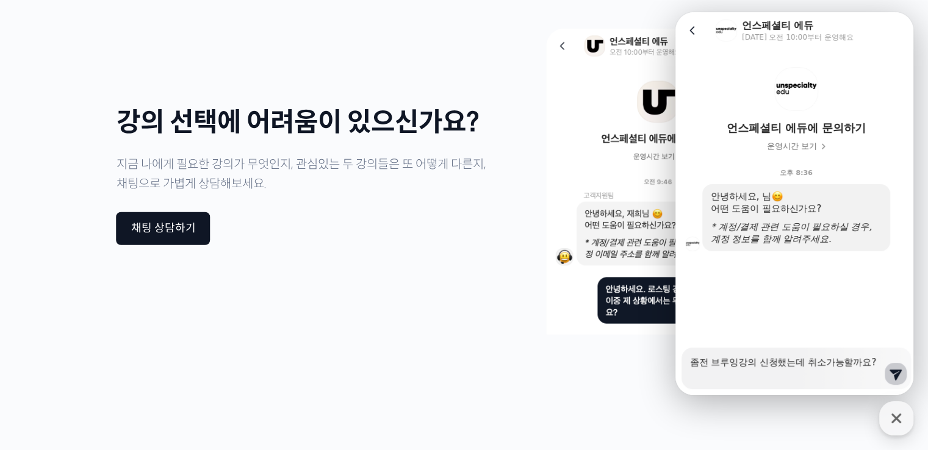
type textarea "x"
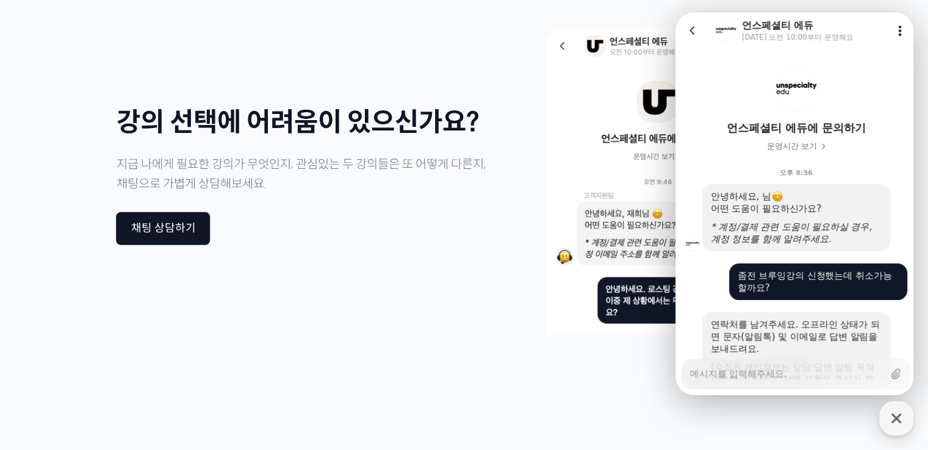
type textarea "x"
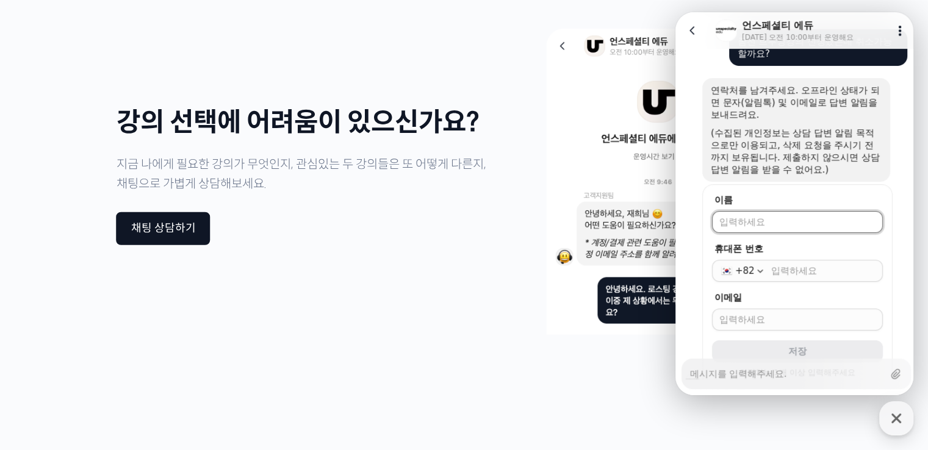
scroll to position [240, 0]
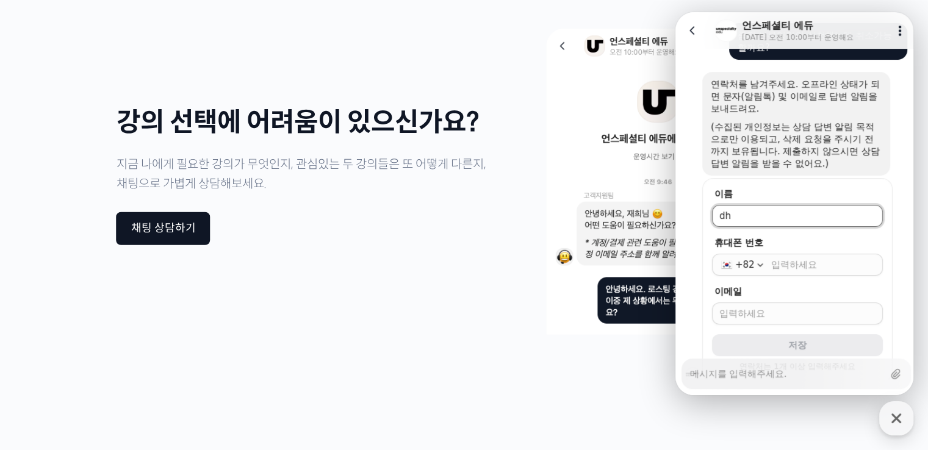
type input "d"
type input "오선미"
click at [771, 262] on input "휴대폰 번호" at bounding box center [823, 265] width 104 height 12
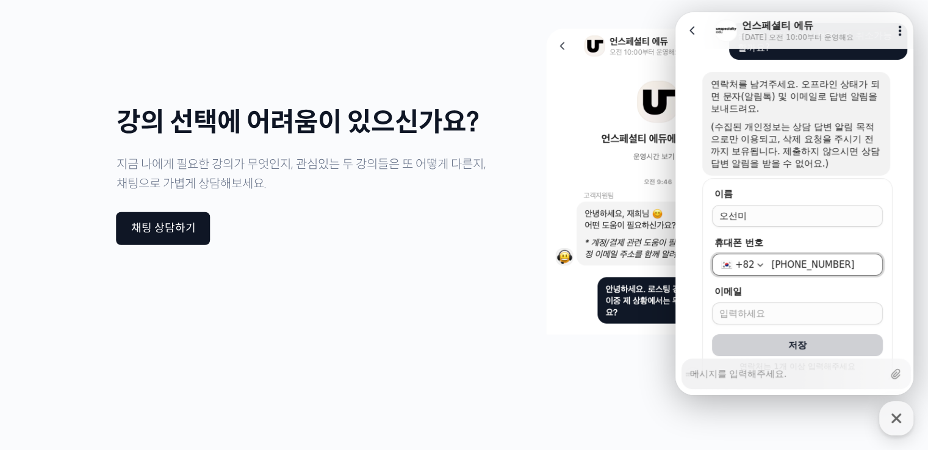
type input "[PHONE_NUMBER]"
click at [774, 309] on input "이메일" at bounding box center [797, 314] width 156 height 12
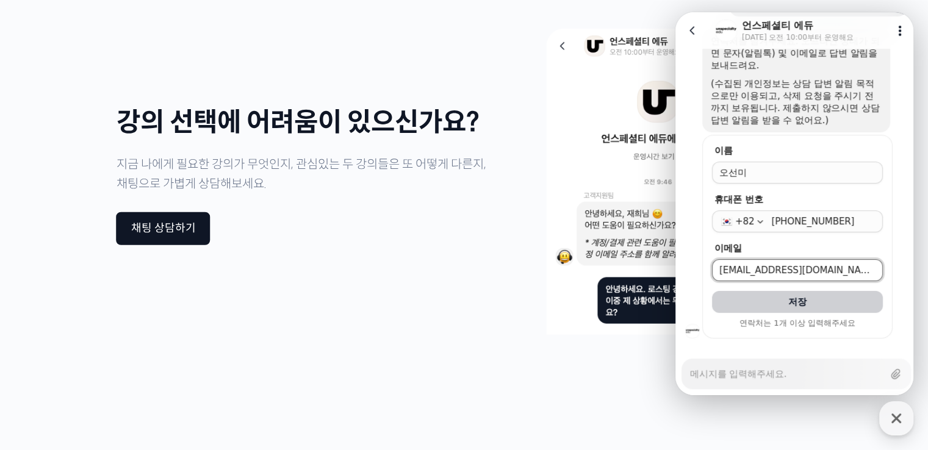
scroll to position [301, 0]
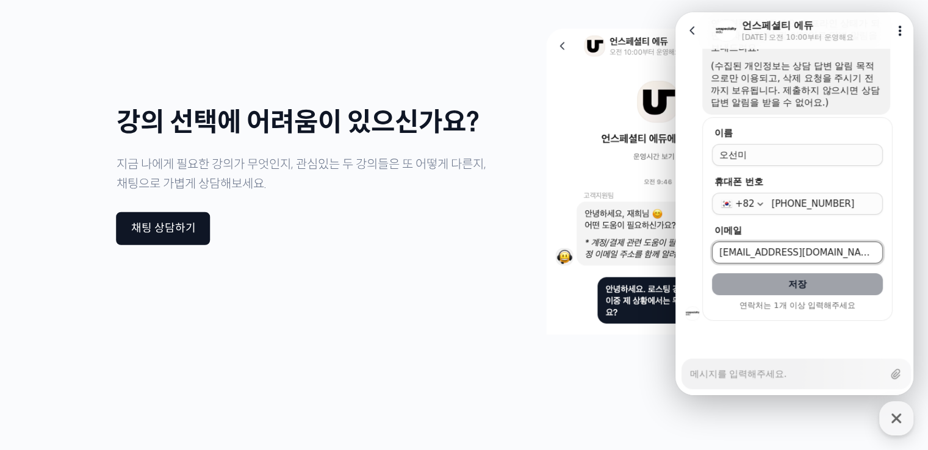
type input "[EMAIL_ADDRESS][DOMAIN_NAME]"
click at [800, 286] on span "저장" at bounding box center [797, 284] width 18 height 12
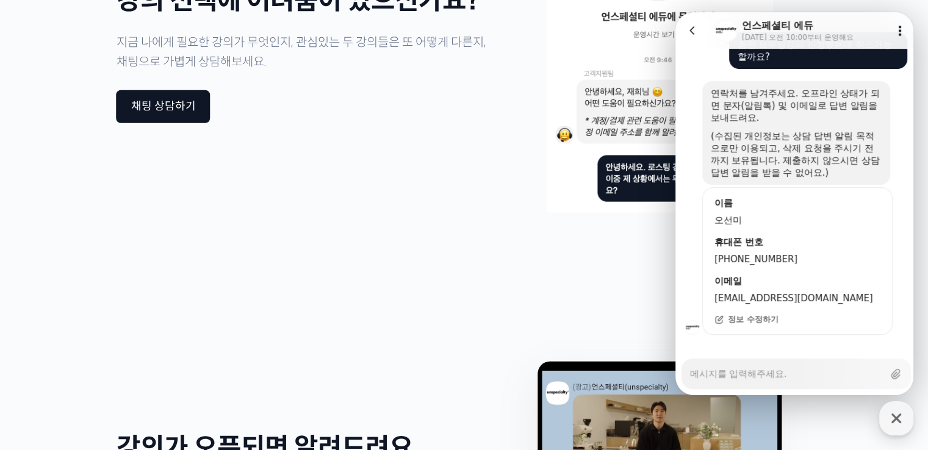
scroll to position [245, 0]
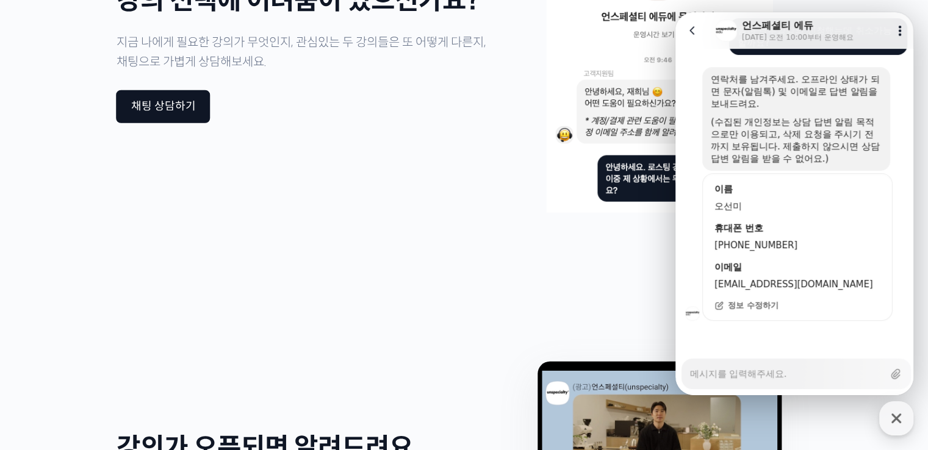
click at [740, 374] on textarea "Messenger Input Textarea" at bounding box center [786, 369] width 193 height 21
type textarea "x"
type textarea "q"
type textarea "x"
type textarea "qn"
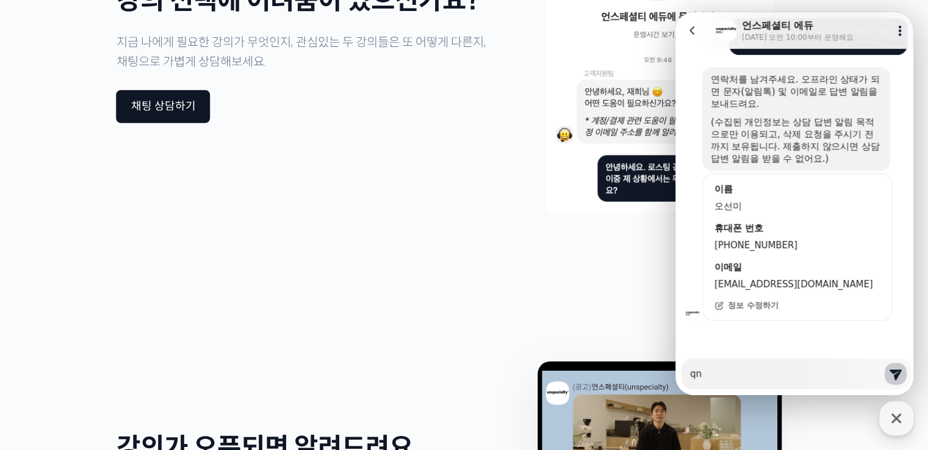
type textarea "x"
type textarea "qnxk"
type textarea "x"
type textarea "qnxkr"
type textarea "x"
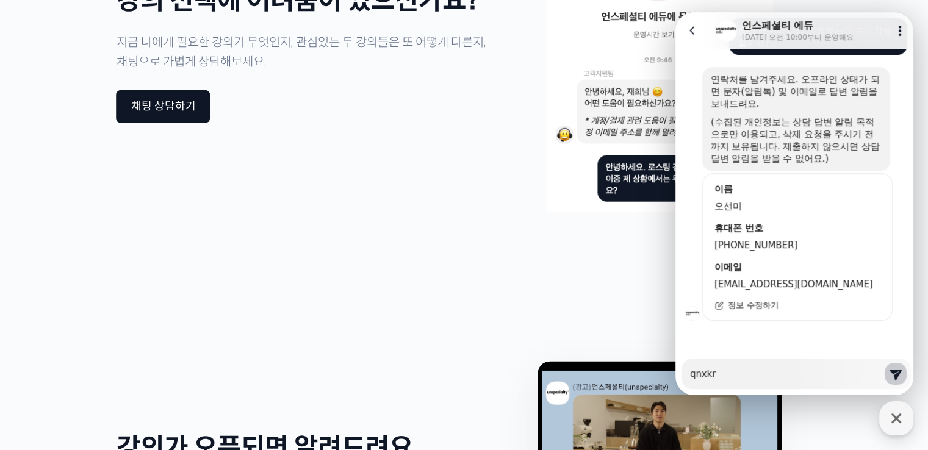
type textarea "qnxkre"
type textarea "x"
type textarea "qnxkrem"
type textarea "x"
type textarea "qnxkremf"
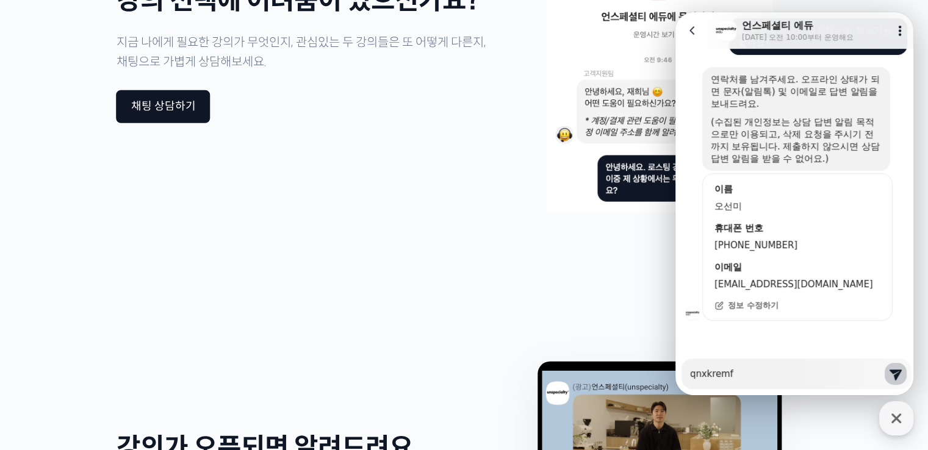
type textarea "x"
type textarea "qnxkrem"
type textarea "x"
type textarea "qnxkre"
type textarea "x"
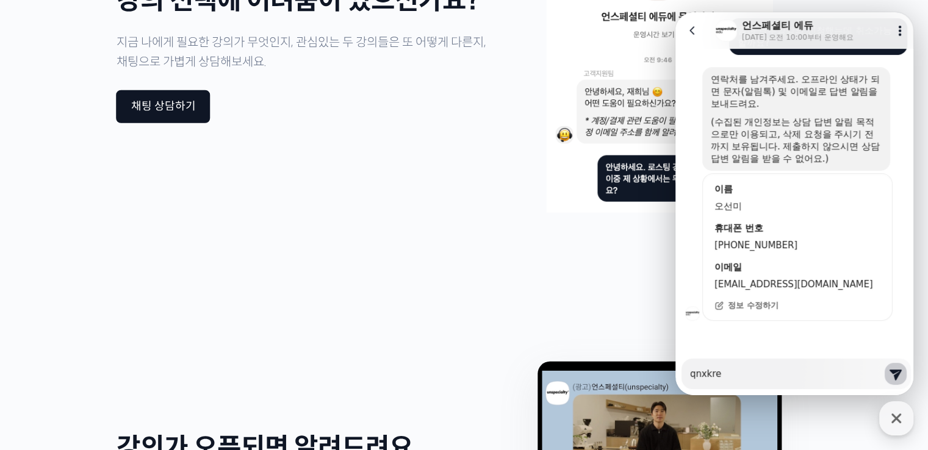
type textarea "qnxkr"
type textarea "x"
type textarea "qnxk"
type textarea "x"
type textarea "qnx"
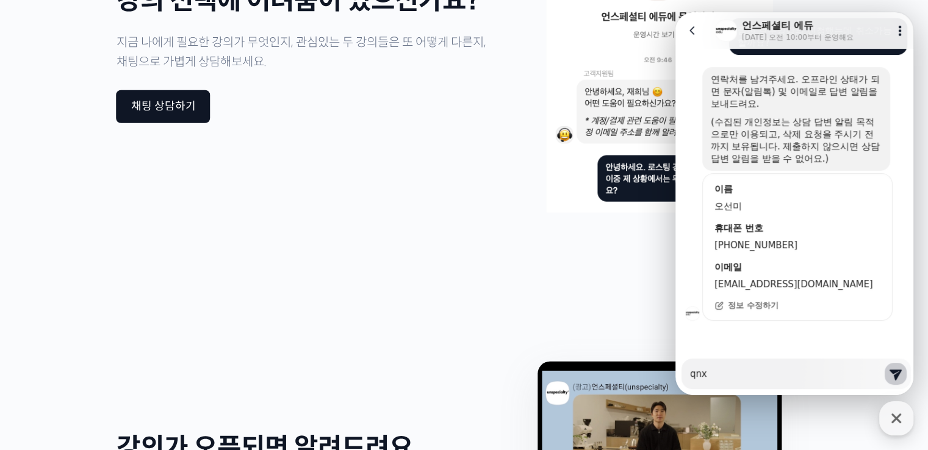
type textarea "x"
type textarea "qn"
type textarea "x"
type textarea "q"
type textarea "x"
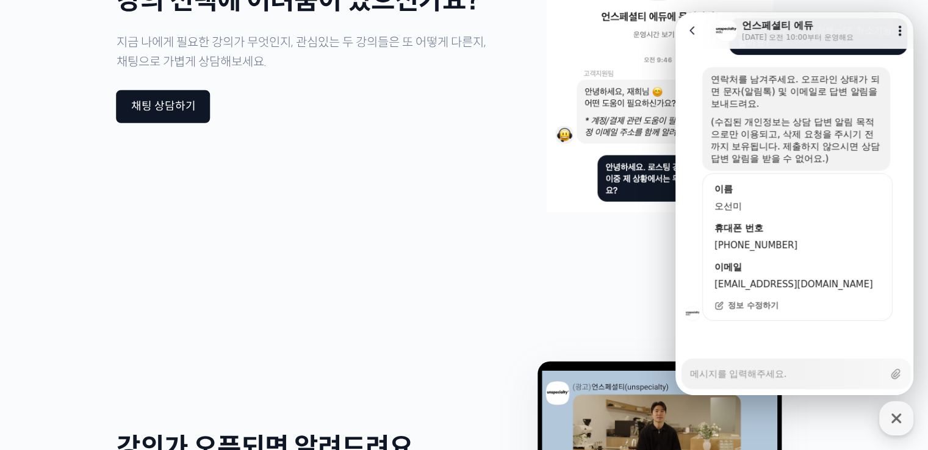
type textarea "x"
type textarea "ㄴ"
type textarea "x"
type textarea "내"
type textarea "x"
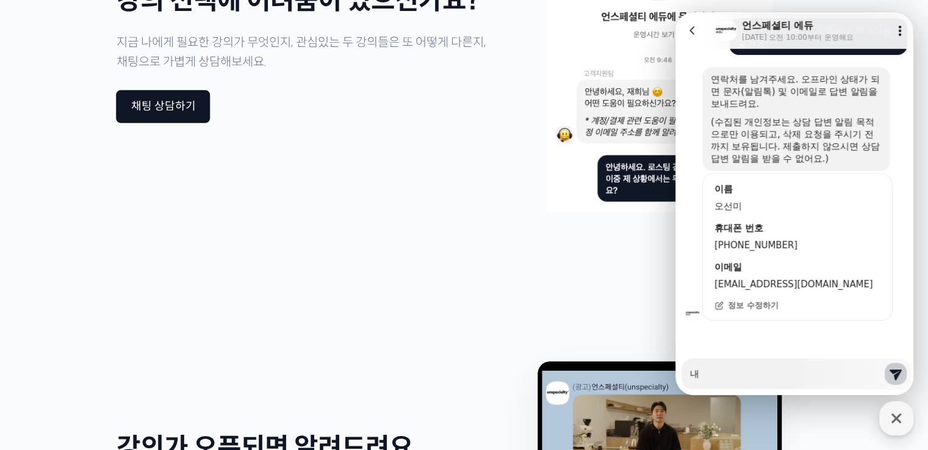
type textarea "냉"
type textarea "x"
type textarea "내이"
type textarea "x"
type textarea "[DATE]"
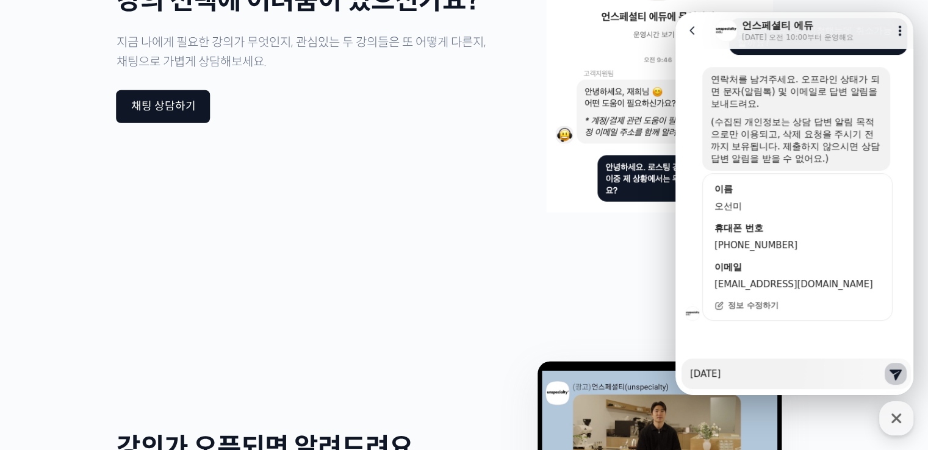
type textarea "x"
type textarea "내이"
type textarea "x"
type textarea "내ㅇ"
type textarea "x"
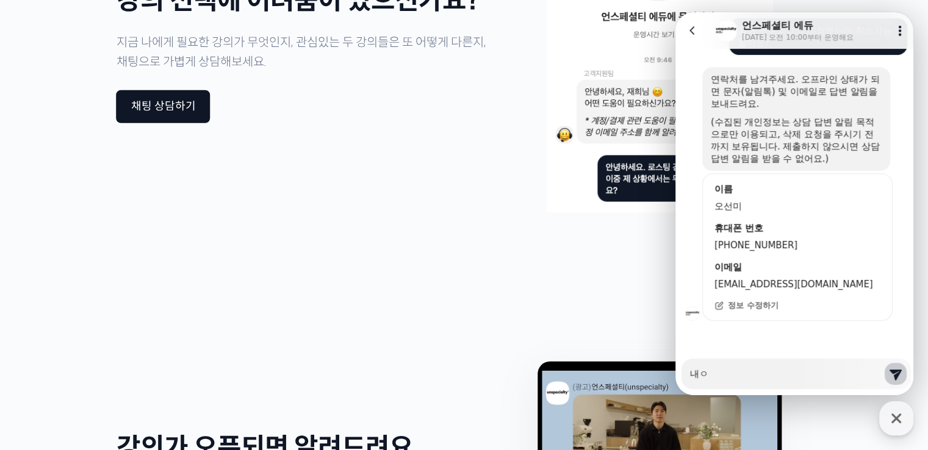
type textarea "내"
type textarea "x"
type textarea "ㄱ"
type textarea "x"
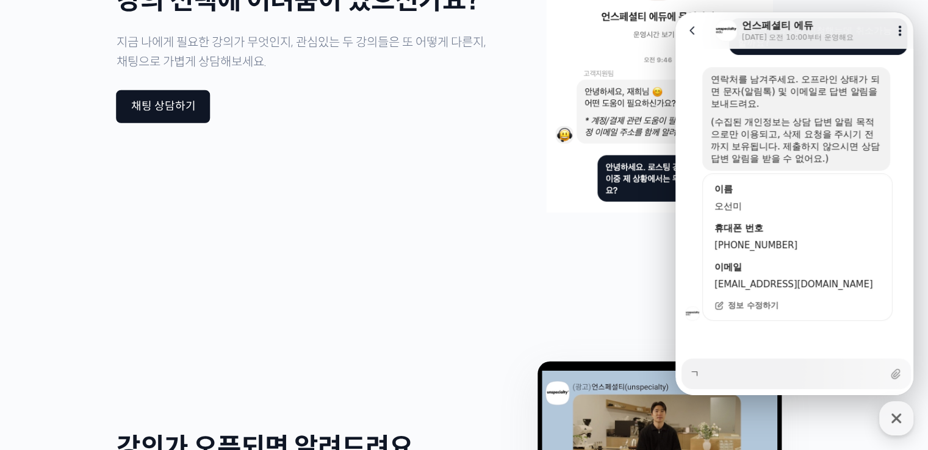
type textarea "그"
type textarea "x"
type textarea "글"
type textarea "x"
type textarea "그러"
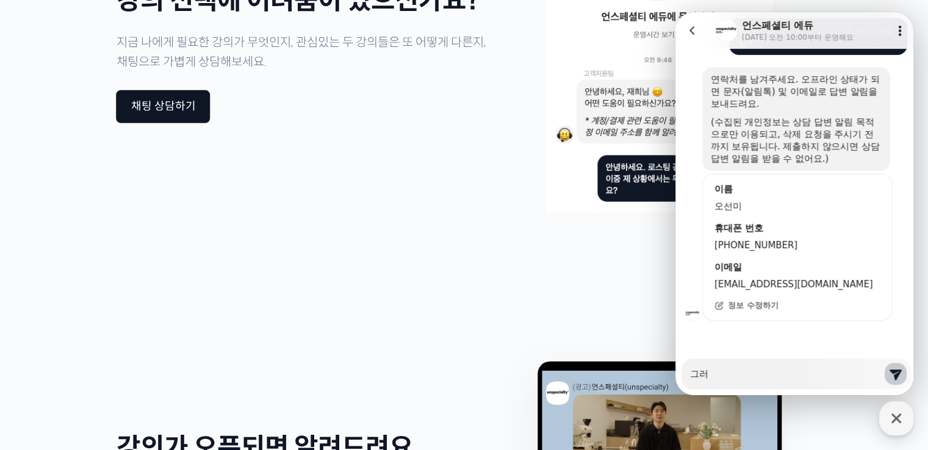
type textarea "x"
type textarea "그럼"
type textarea "x"
type textarea "그럼"
type textarea "x"
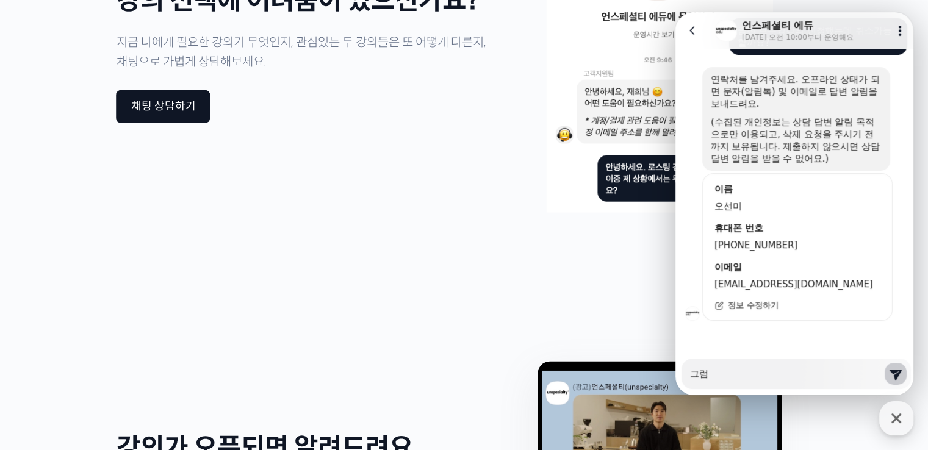
type textarea "그럼 ㄴ"
type textarea "x"
type textarea "그럼 내"
type textarea "x"
type textarea "그럼 냉"
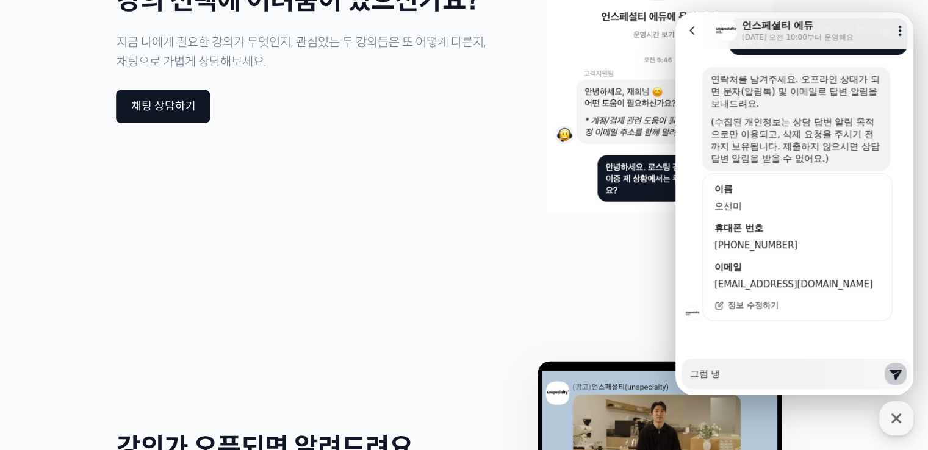
type textarea "x"
type textarea "그럼 [DATE]"
type textarea "x"
type textarea "그럼 [DATE]"
type textarea "x"
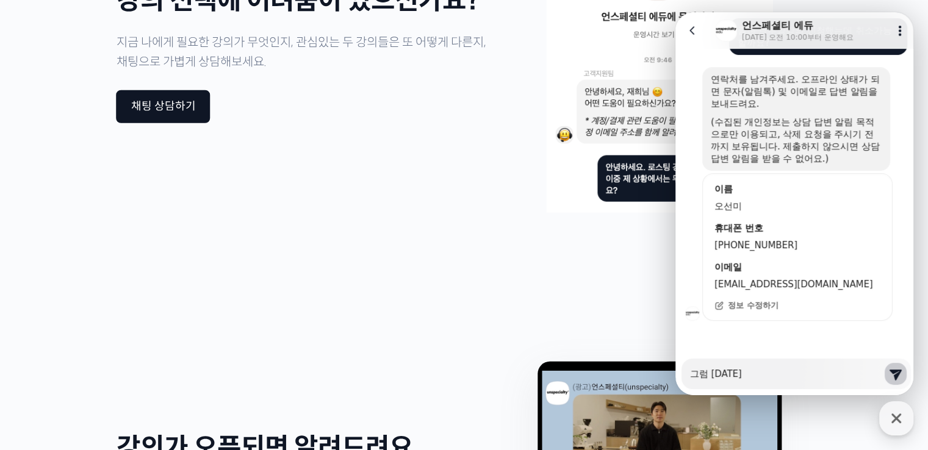
type textarea "그럼 [DATE] ㅇ"
type textarea "x"
type textarea "그럼 [DATE] 여"
type textarea "x"
type textarea "그럼 [DATE] 연"
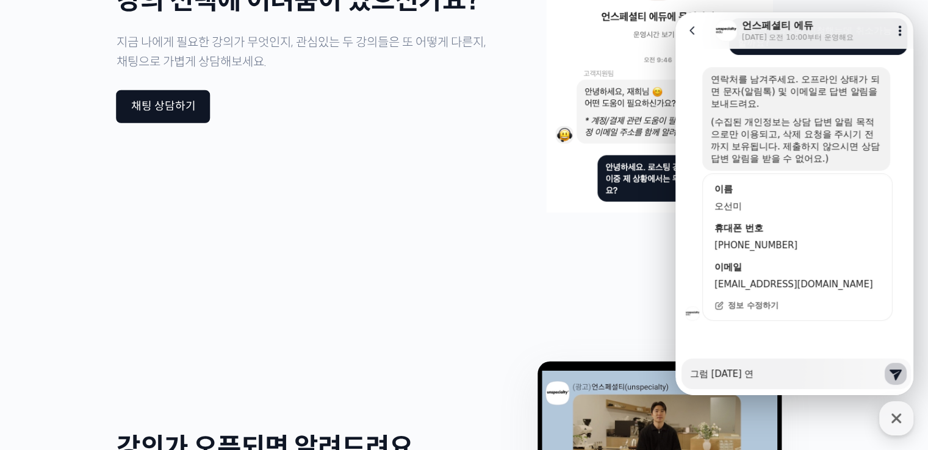
type textarea "x"
type textarea "그럼 [DATE] 연라"
type textarea "x"
type textarea "그럼 [DATE] 연락"
type textarea "x"
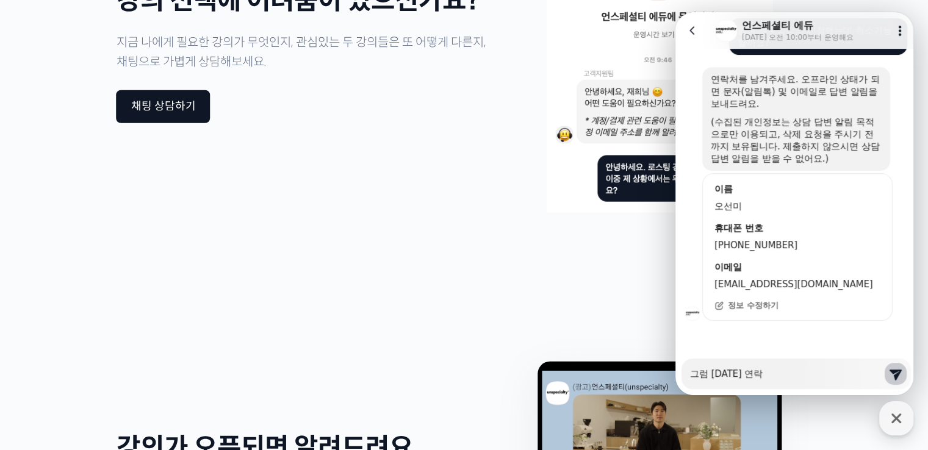
type textarea "그럼 [DATE] 연락"
type textarea "x"
click at [899, 373] on icon at bounding box center [895, 374] width 15 height 15
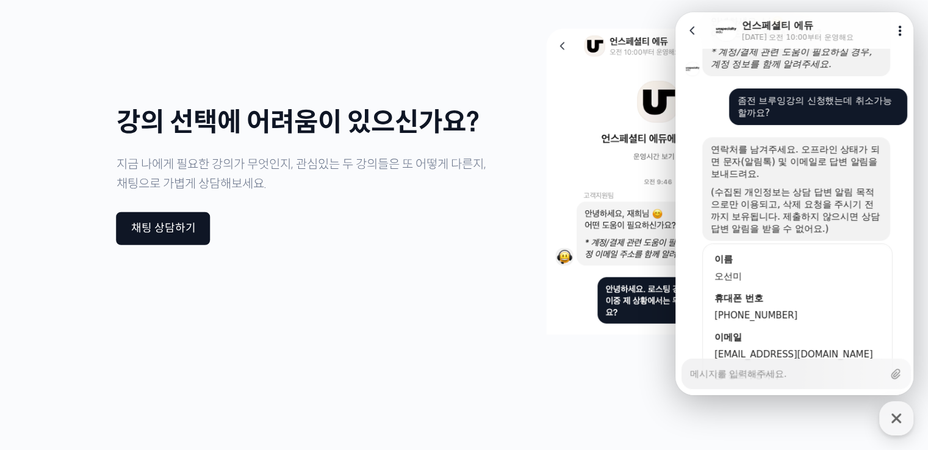
scroll to position [50, 0]
